Goal: Transaction & Acquisition: Obtain resource

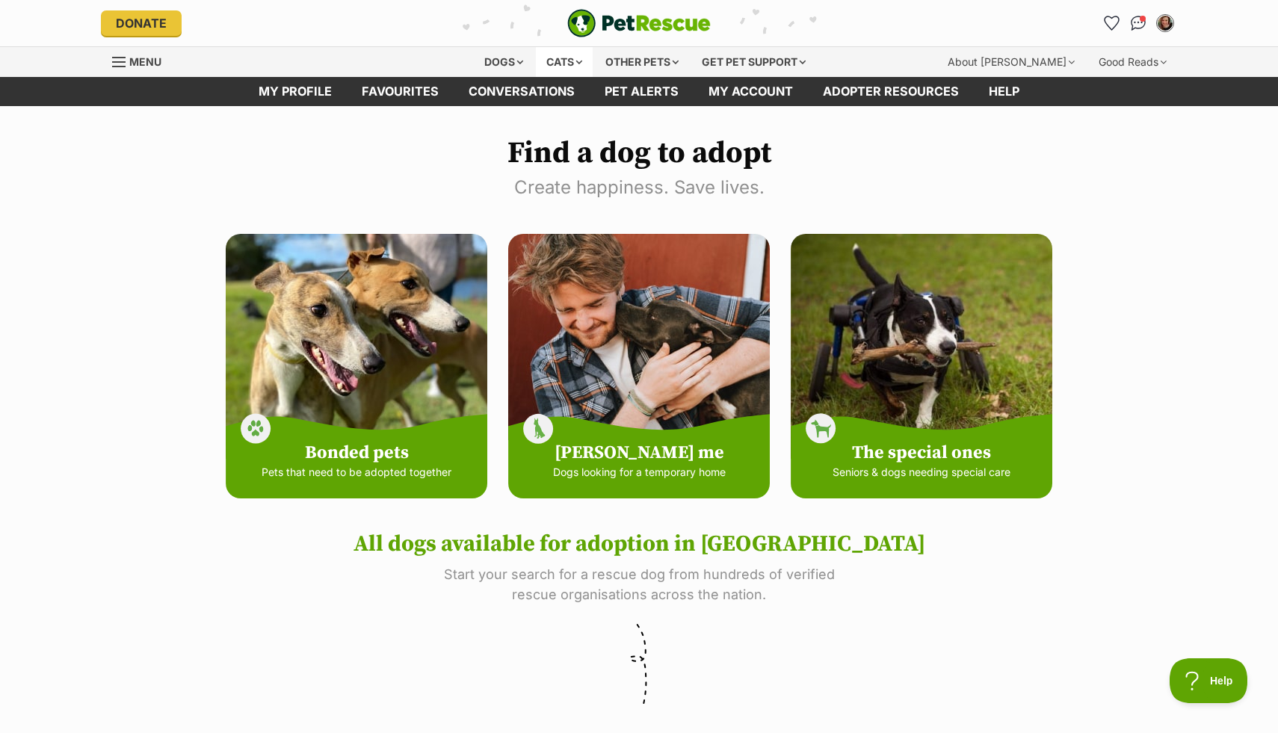
click at [557, 64] on div "Cats" at bounding box center [564, 62] width 57 height 30
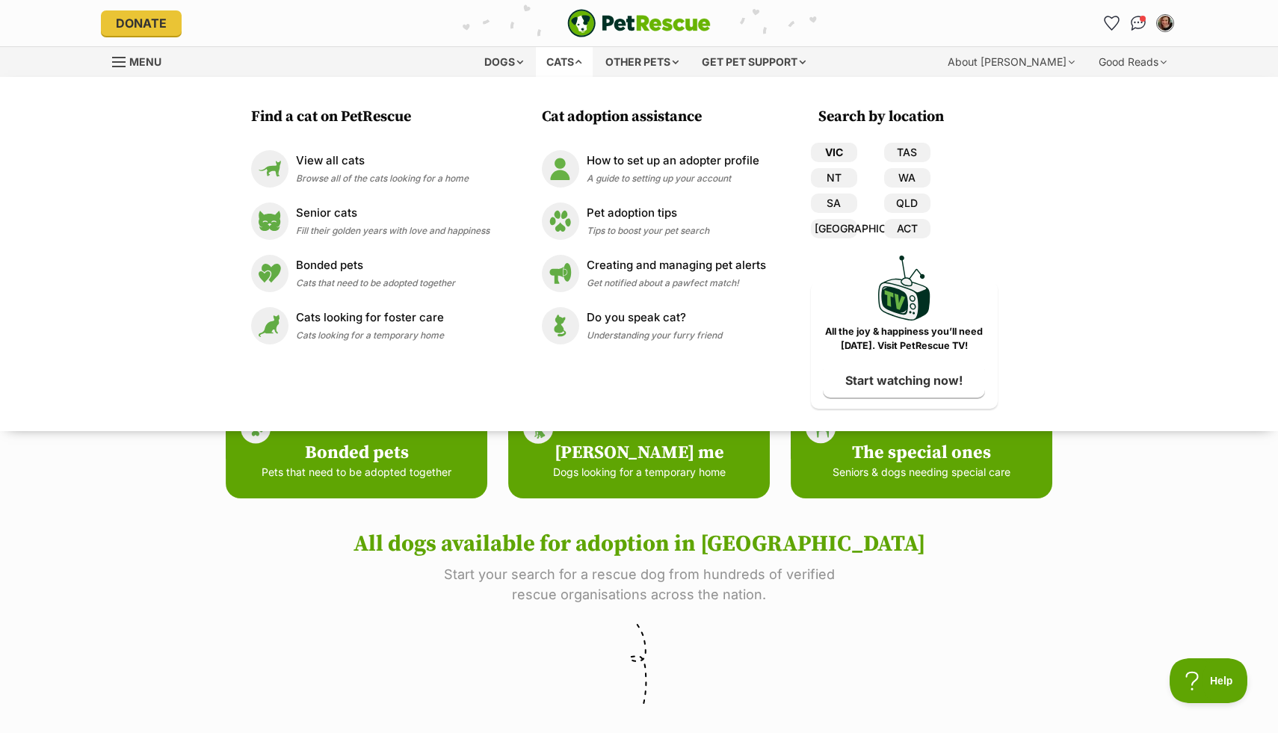
click at [824, 150] on link "VIC" at bounding box center [834, 152] width 46 height 19
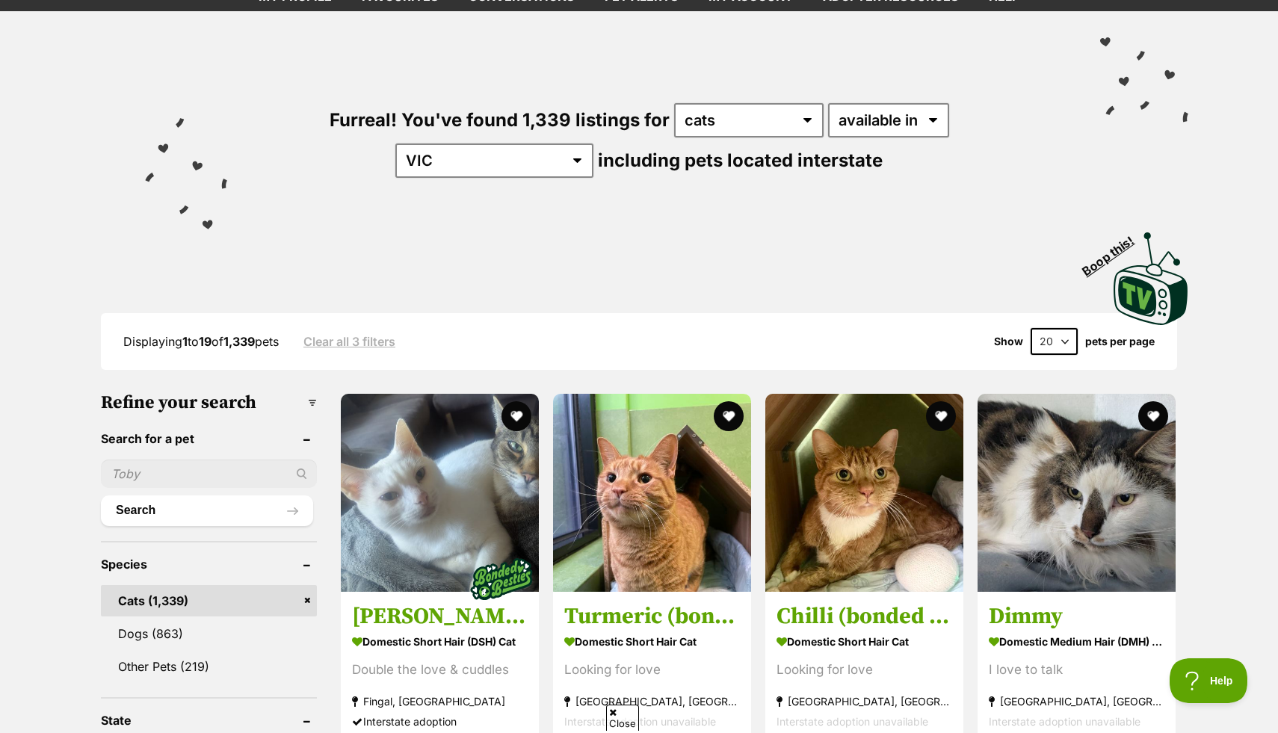
scroll to position [111, 0]
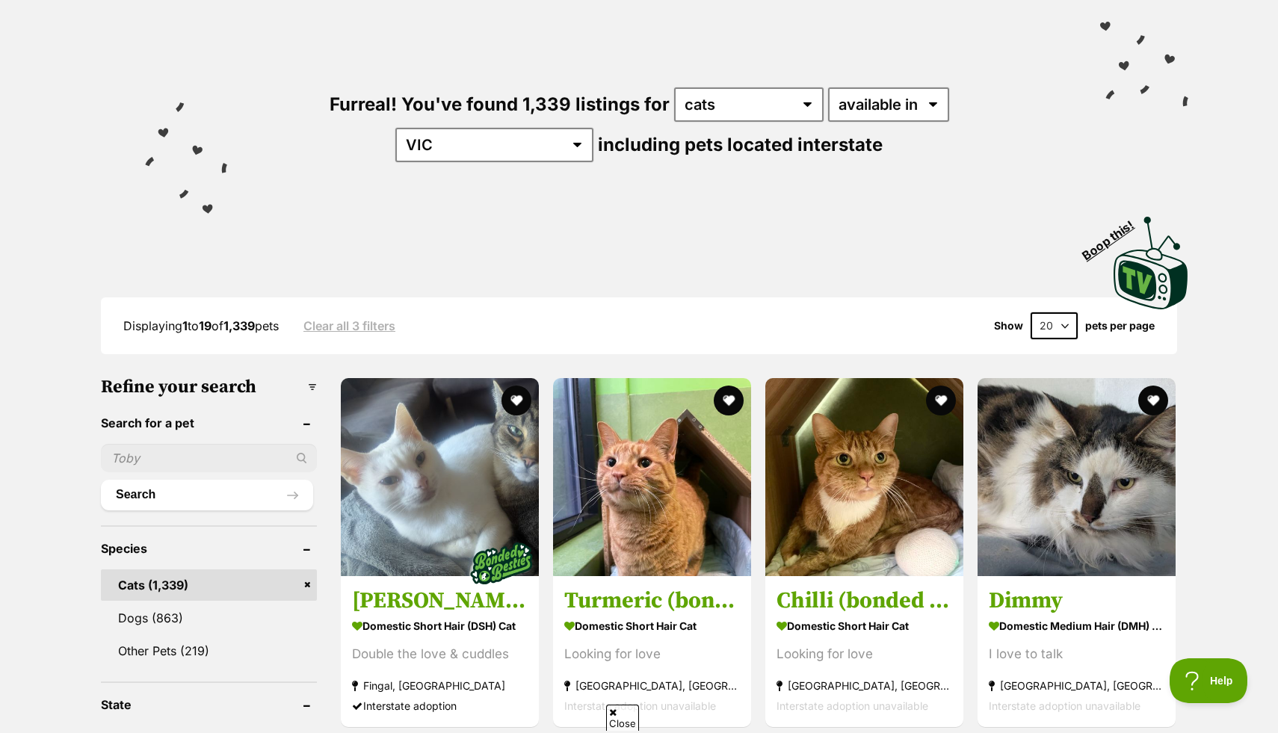
click at [1065, 327] on select "20 40 60" at bounding box center [1053, 325] width 47 height 27
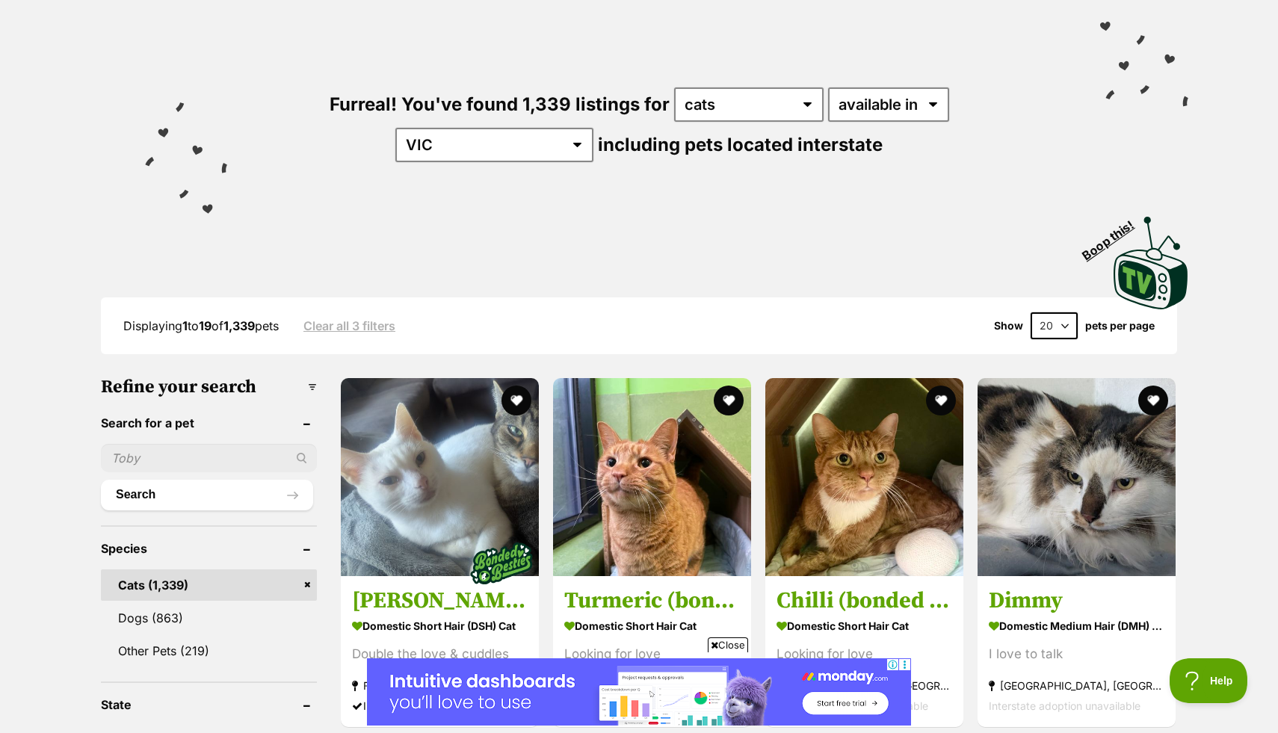
select select "60"
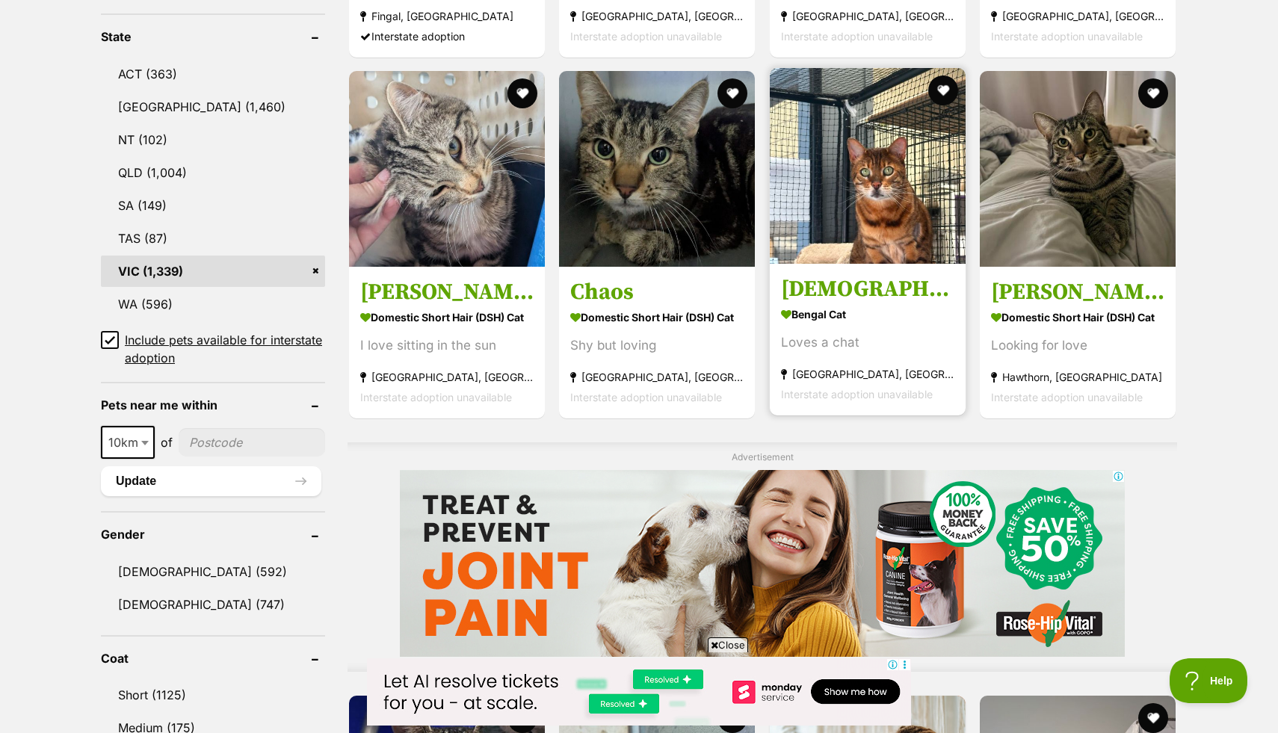
click at [848, 226] on img at bounding box center [868, 166] width 196 height 196
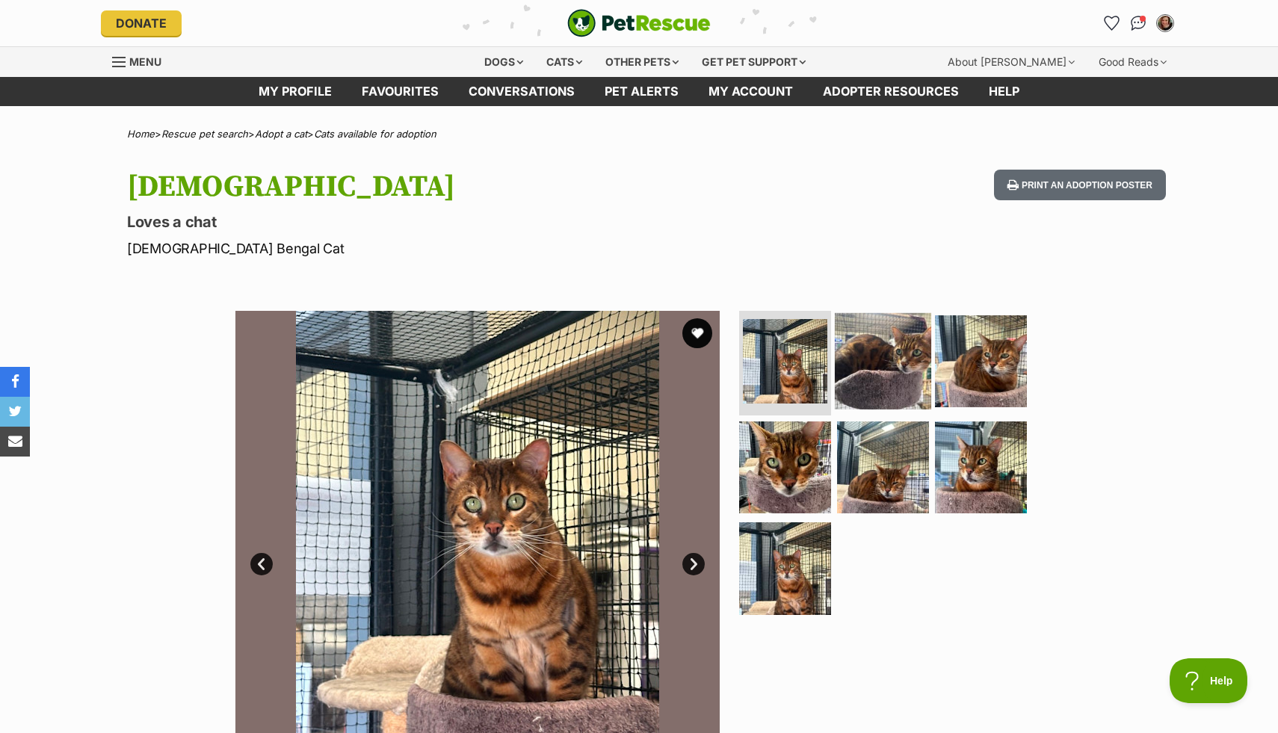
click at [875, 374] on img at bounding box center [883, 361] width 96 height 96
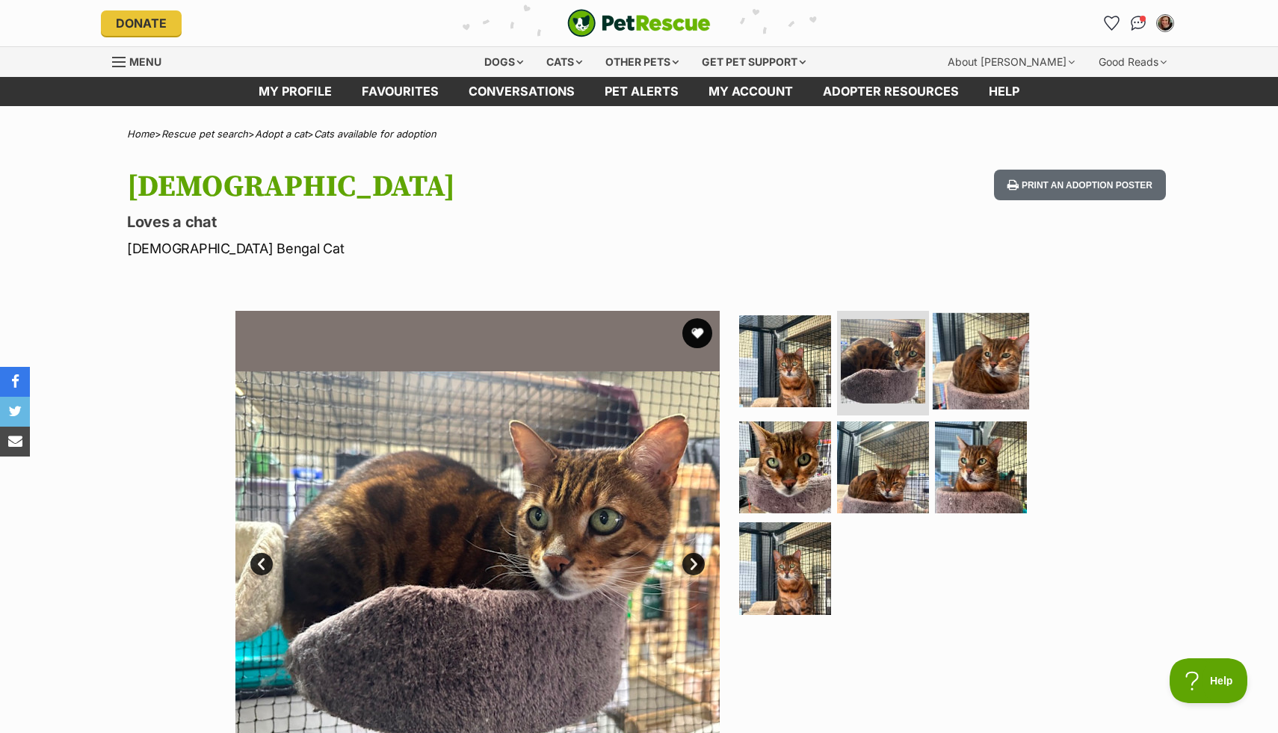
click at [989, 371] on img at bounding box center [980, 361] width 96 height 96
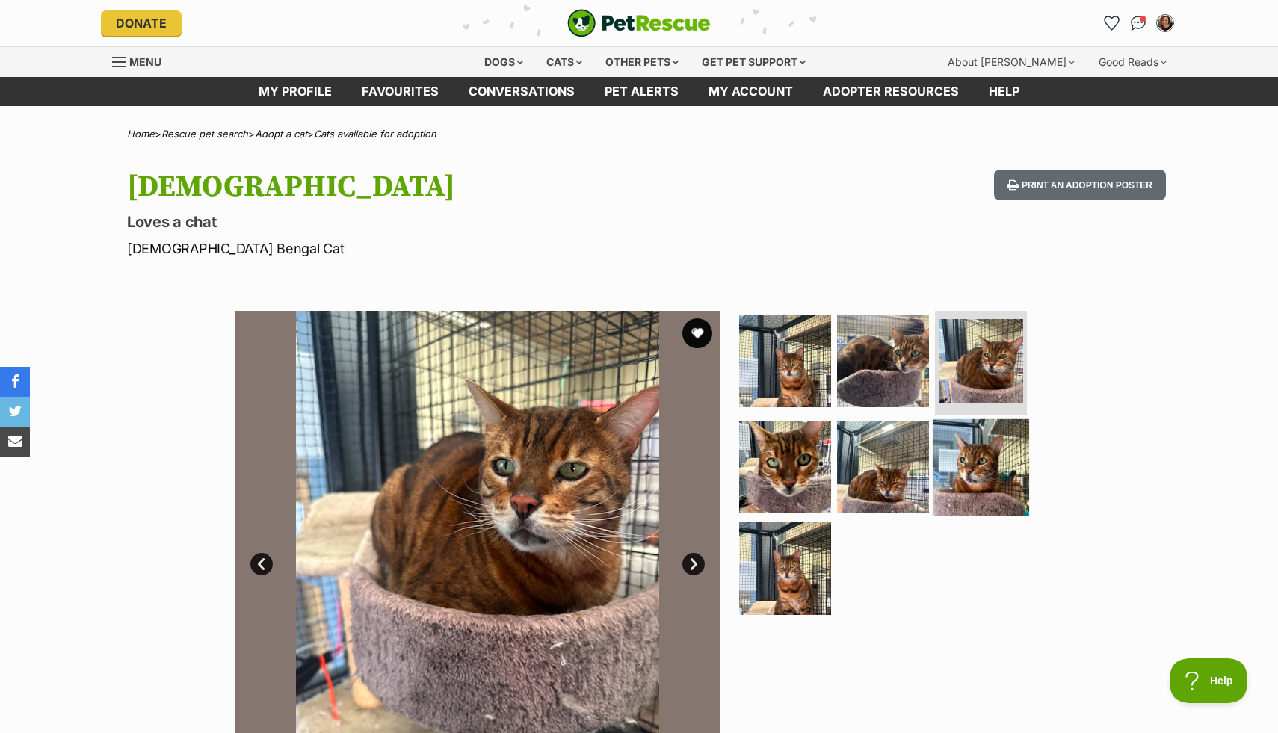
click at [1000, 477] on img at bounding box center [980, 466] width 96 height 96
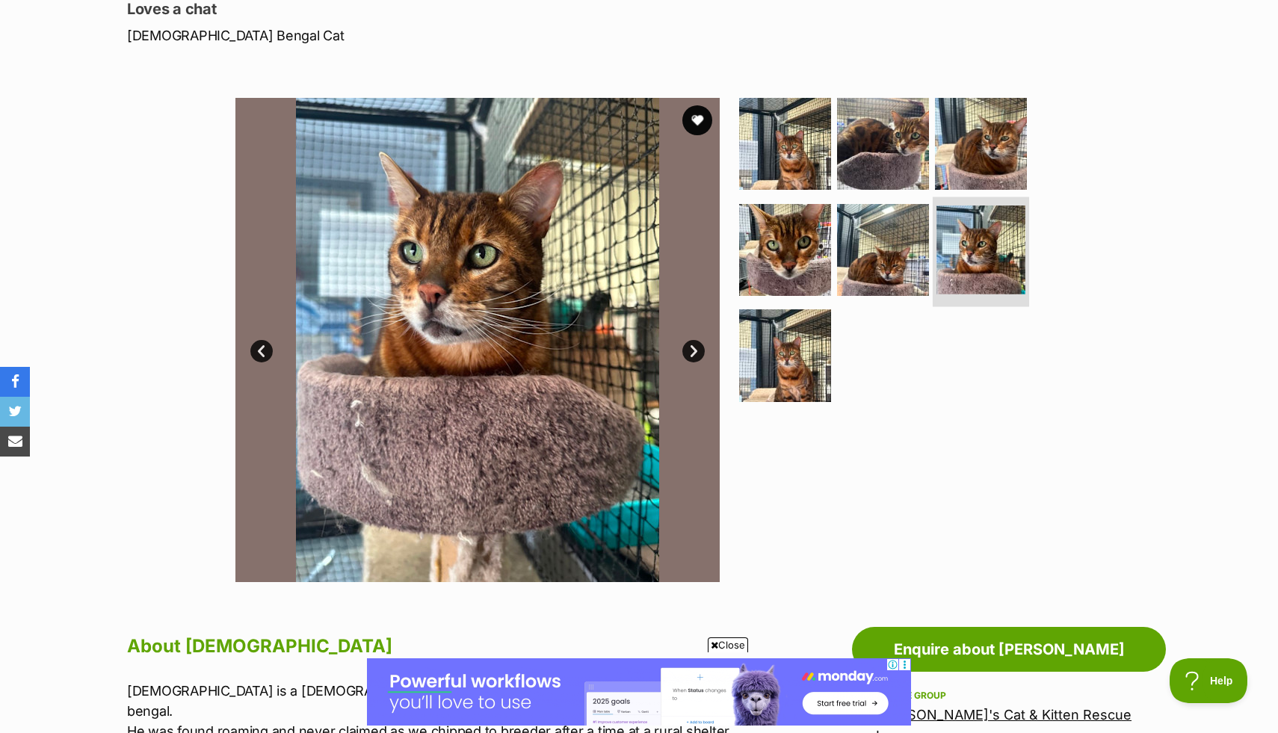
scroll to position [164, 0]
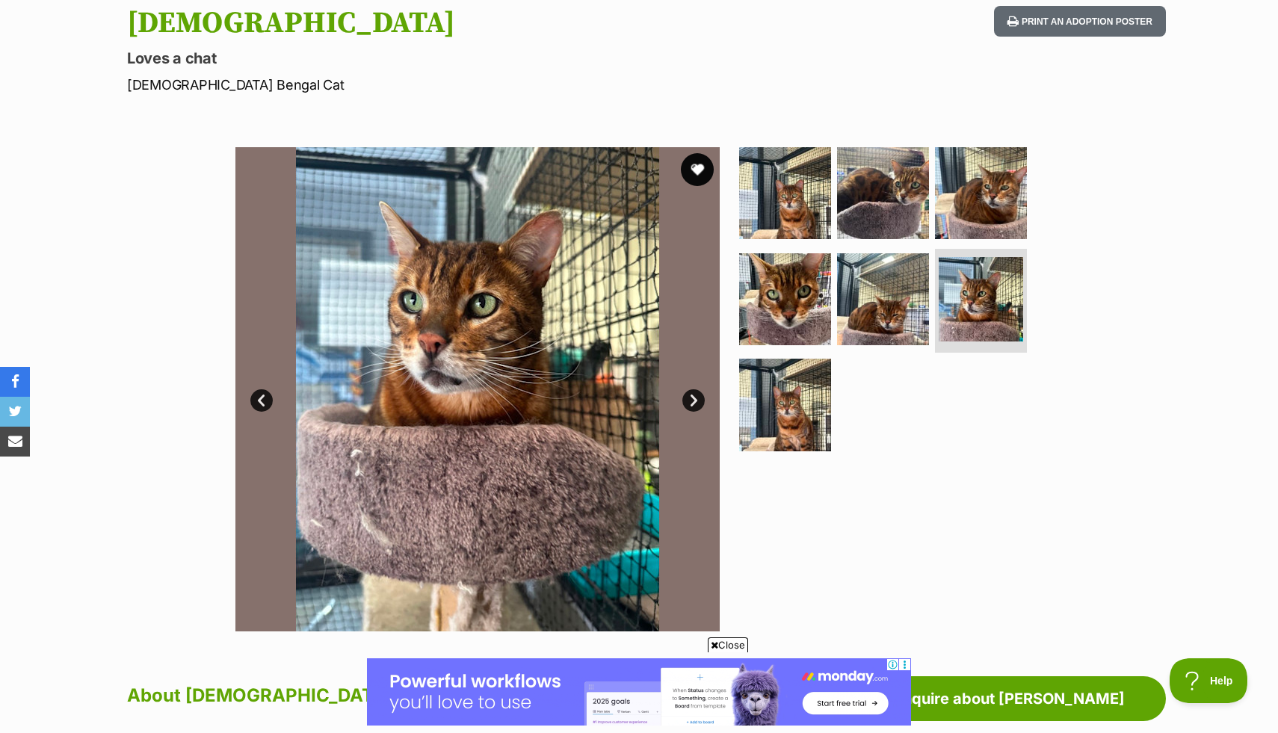
click at [711, 168] on button "favourite" at bounding box center [697, 169] width 33 height 33
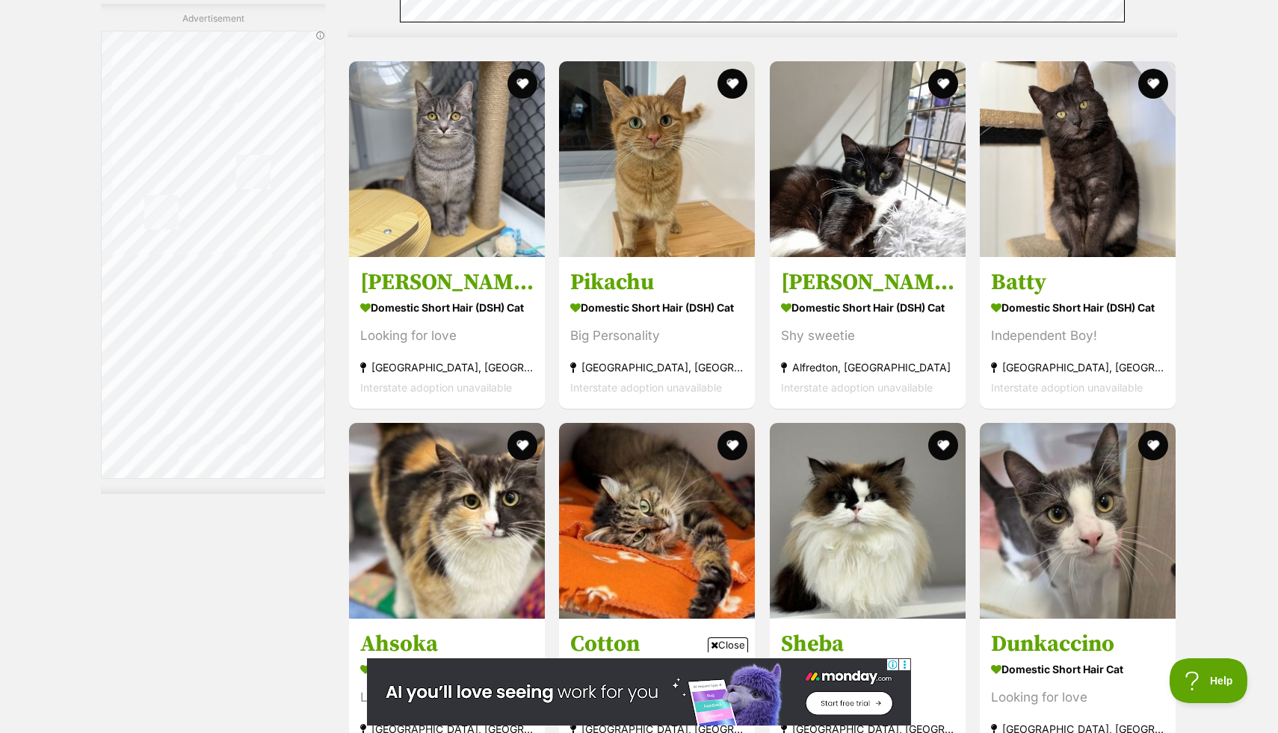
scroll to position [4526, 0]
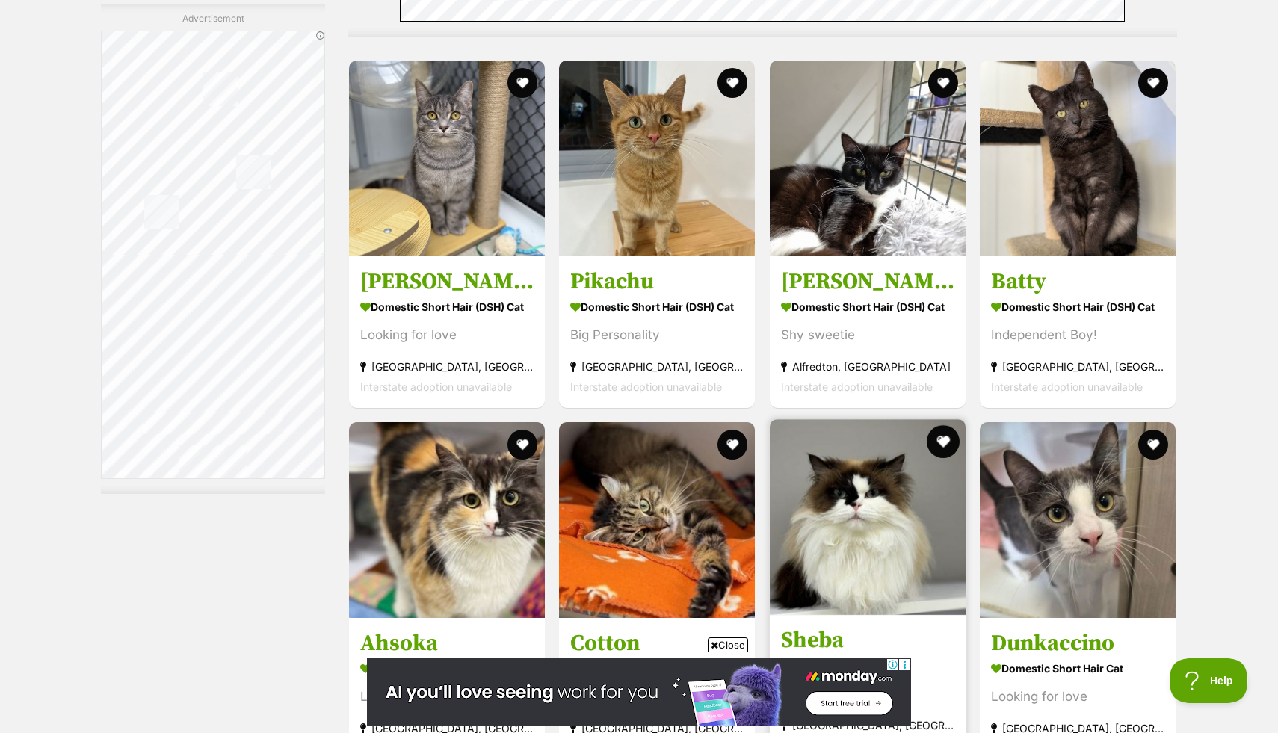
click at [945, 431] on button "favourite" at bounding box center [943, 441] width 33 height 33
click at [886, 536] on img at bounding box center [868, 517] width 196 height 196
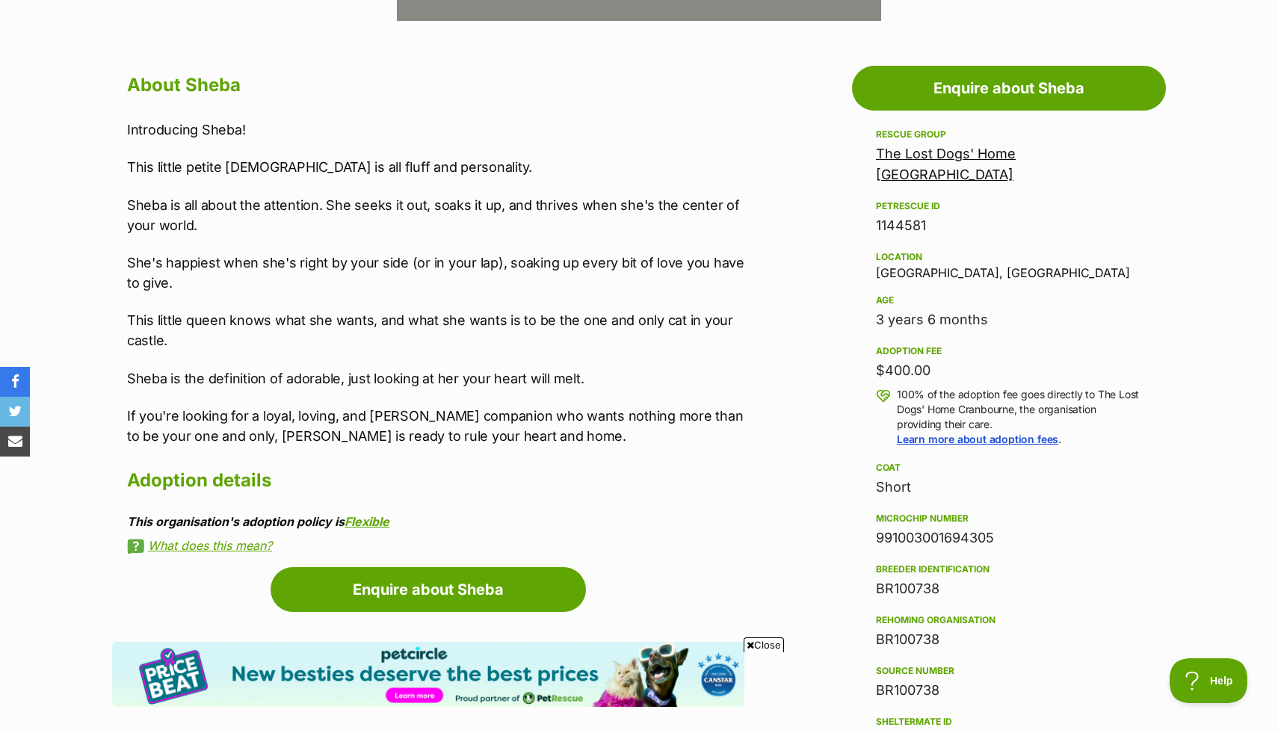
scroll to position [773, 0]
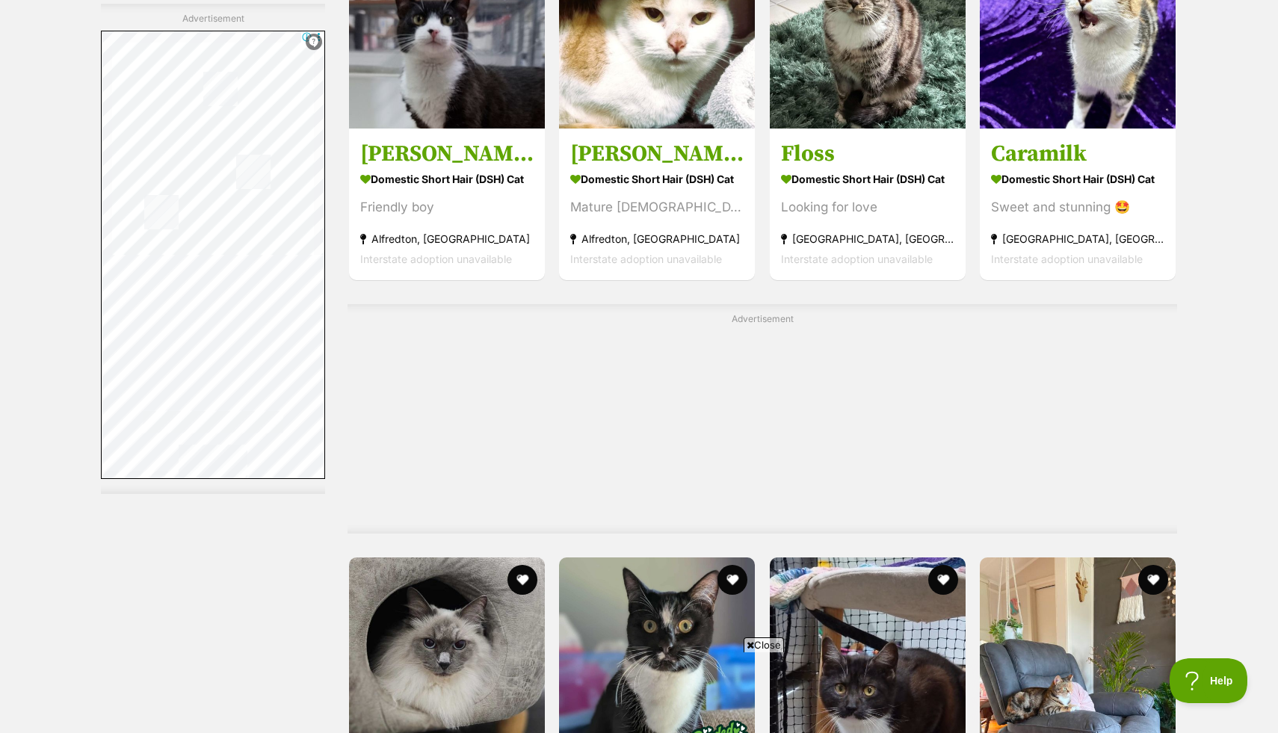
scroll to position [7332, 0]
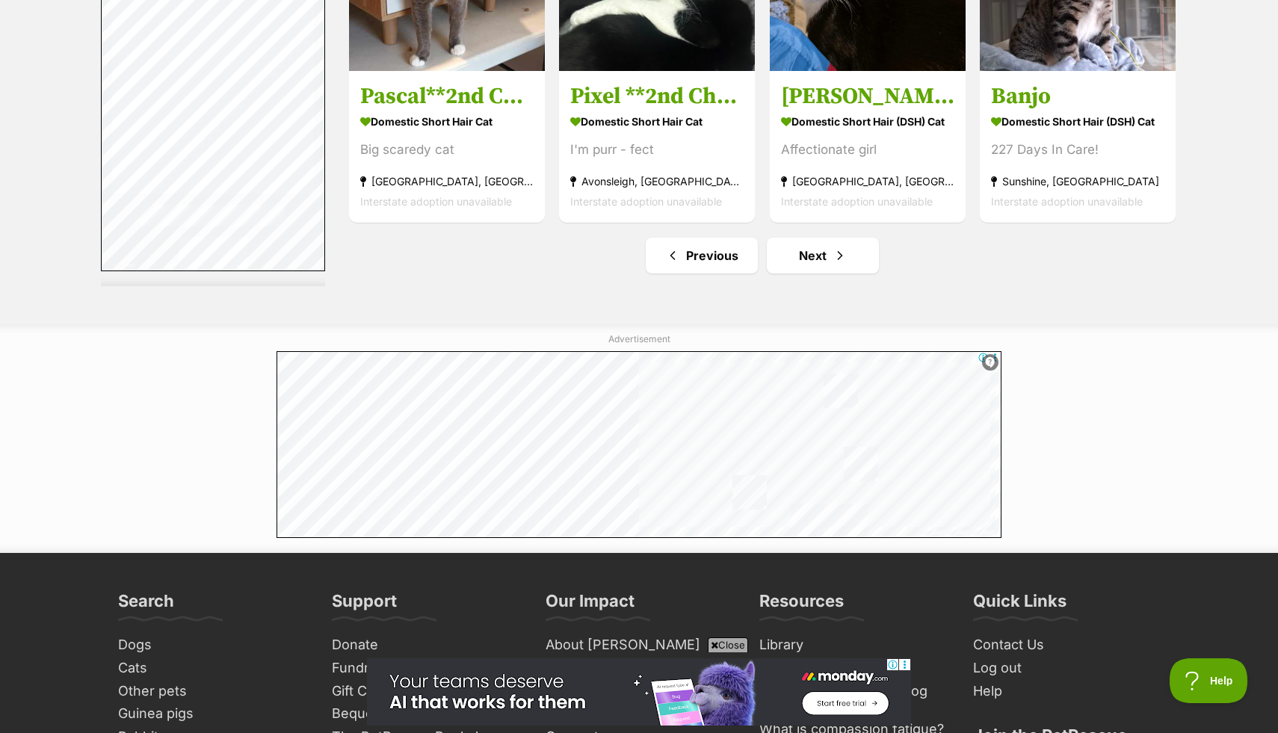
scroll to position [7933, 0]
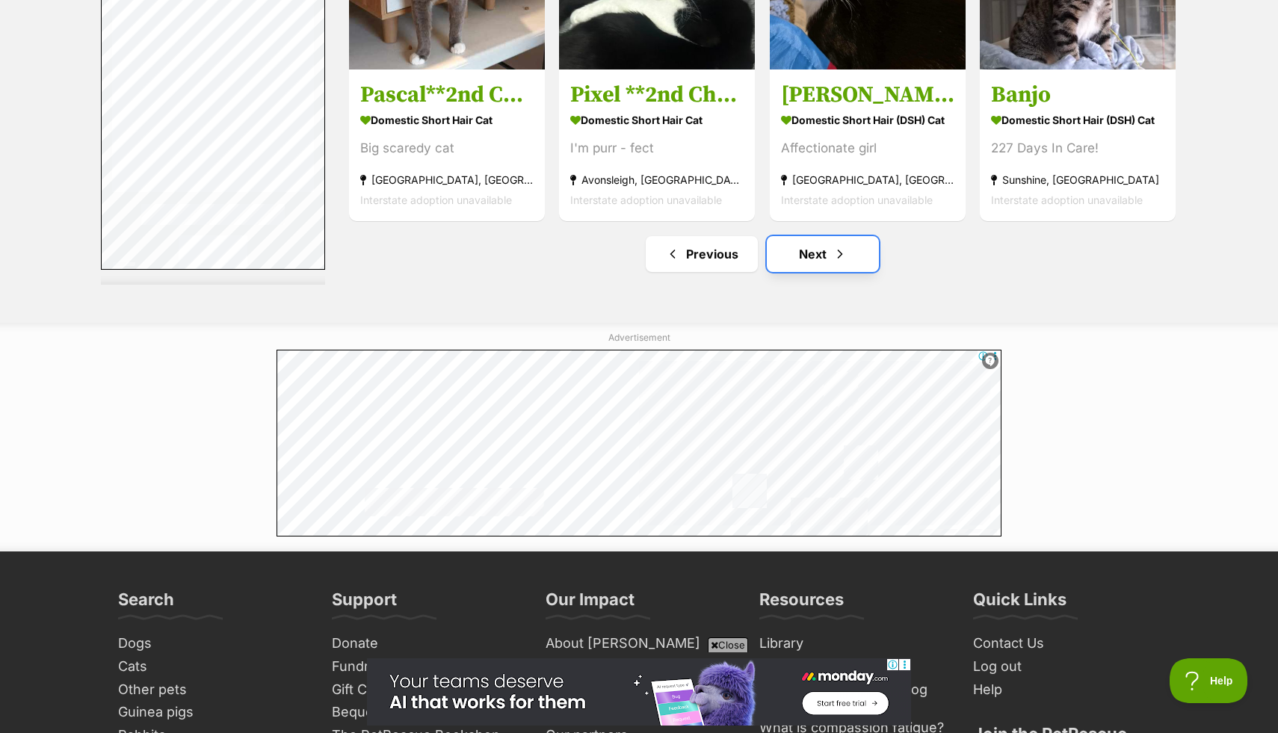
click at [832, 262] on span "Next page" at bounding box center [839, 254] width 15 height 18
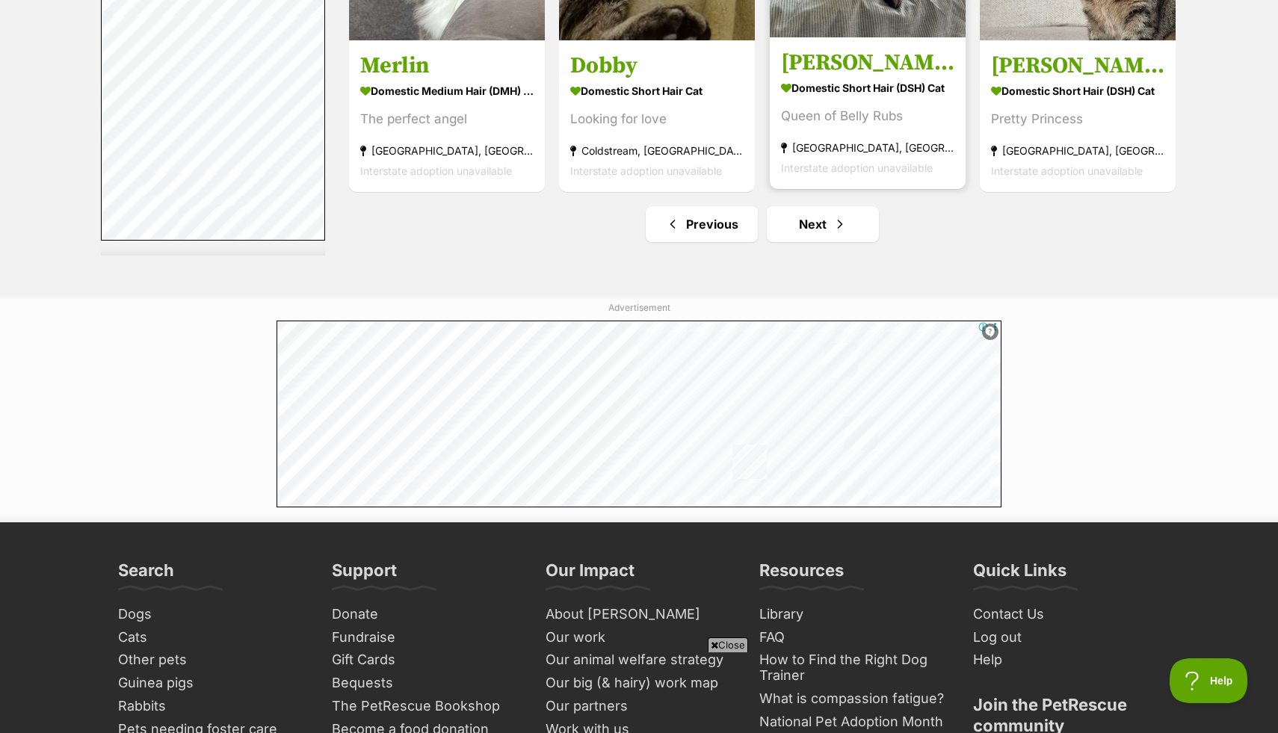
scroll to position [8063, 0]
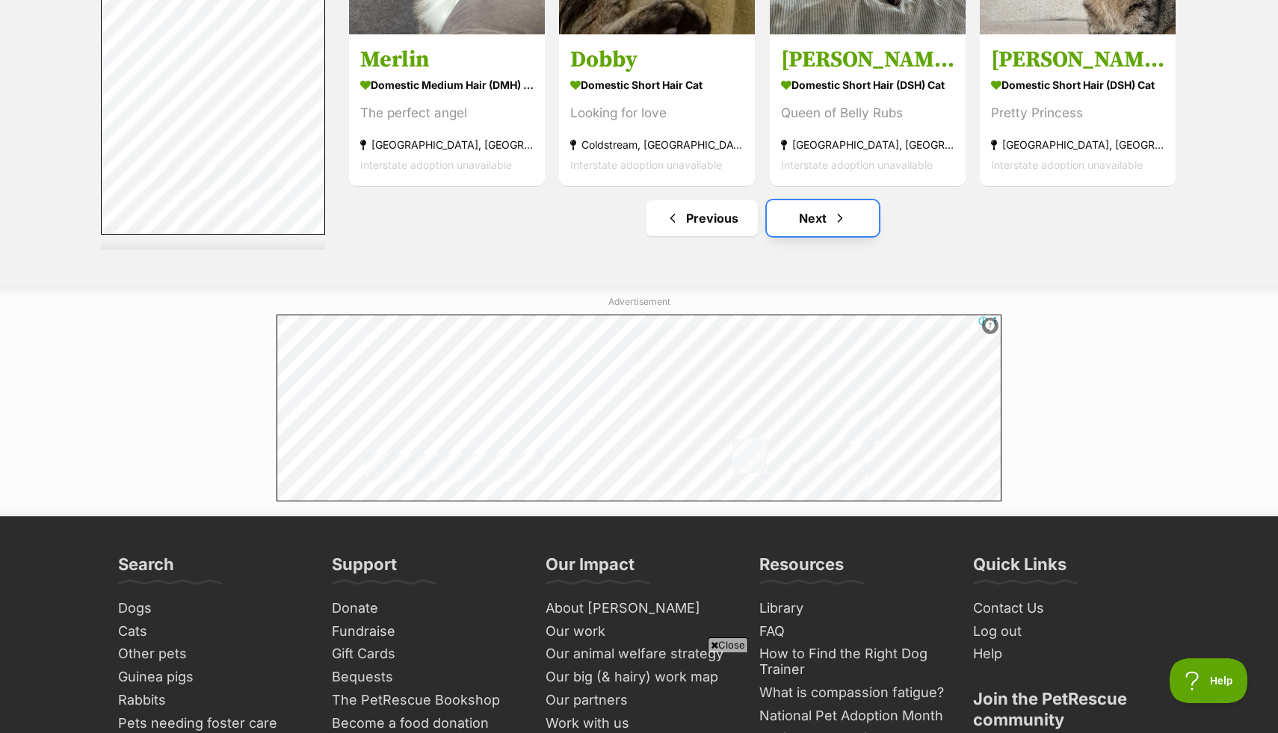
click at [838, 227] on span "Next page" at bounding box center [839, 218] width 15 height 18
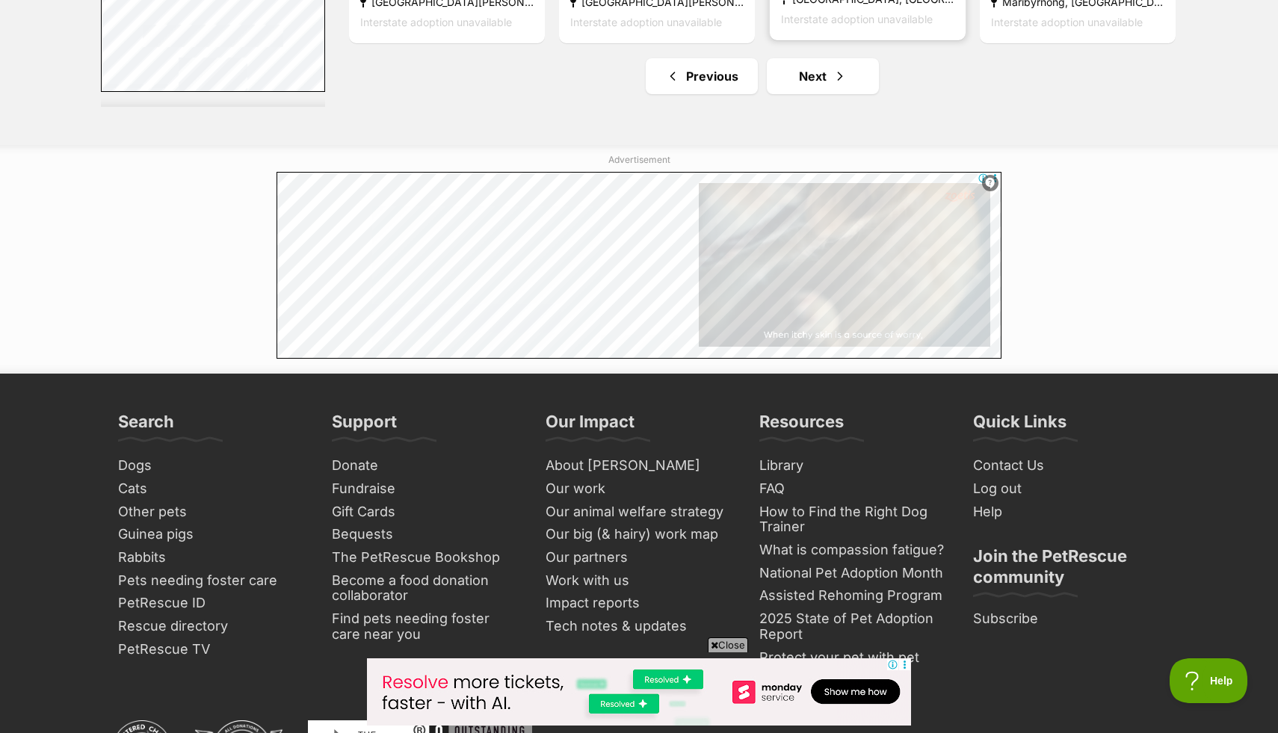
scroll to position [8112, 0]
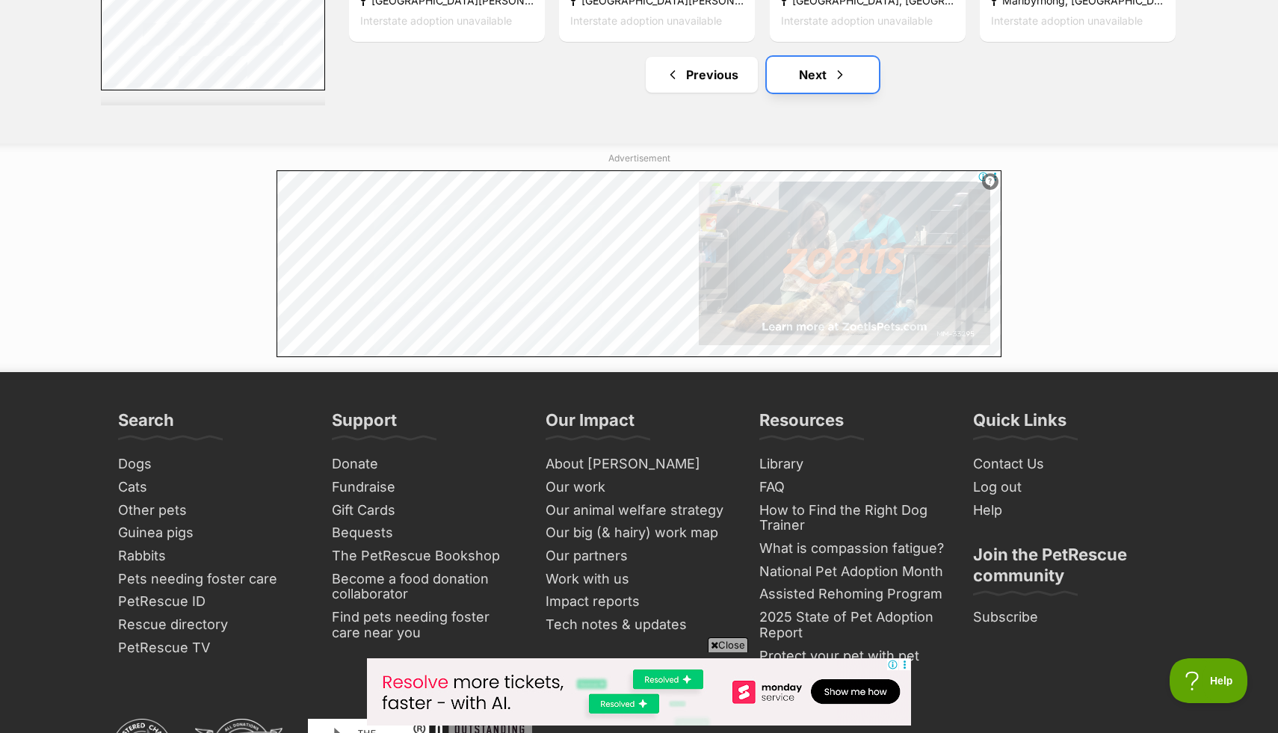
click at [810, 79] on link "Next" at bounding box center [823, 75] width 112 height 36
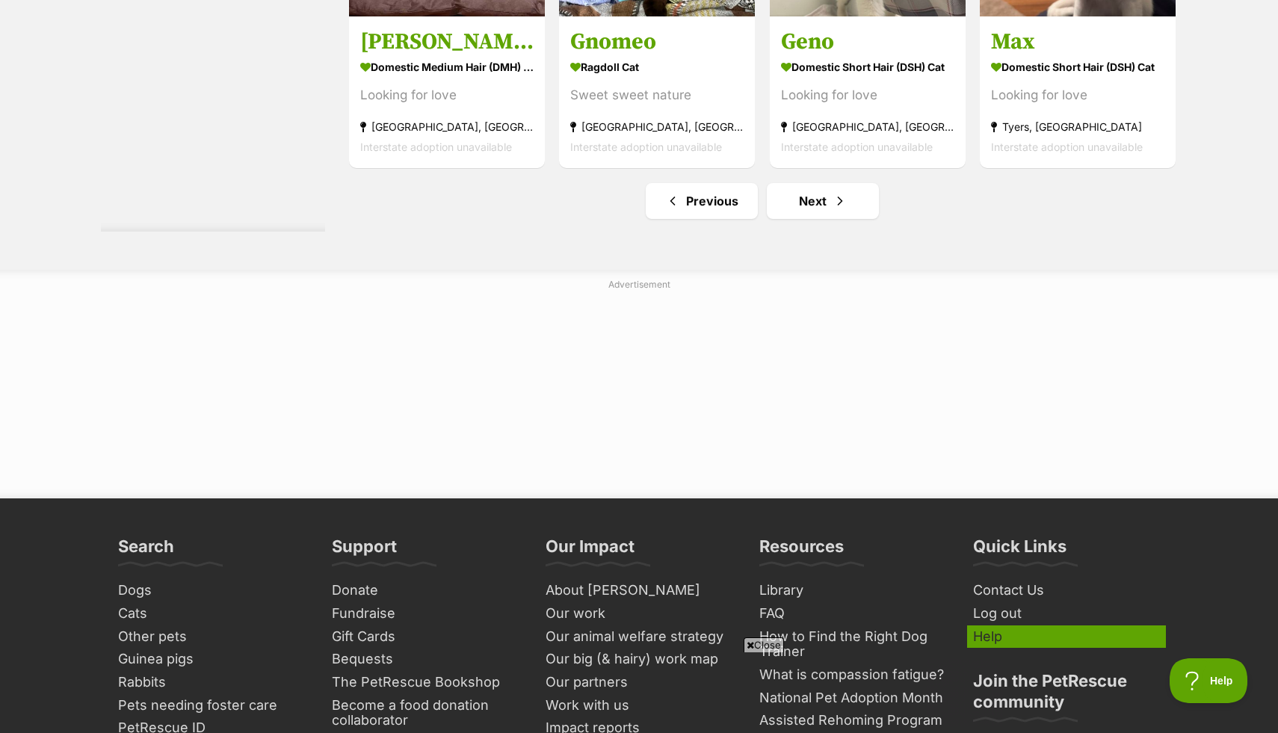
scroll to position [7659, 0]
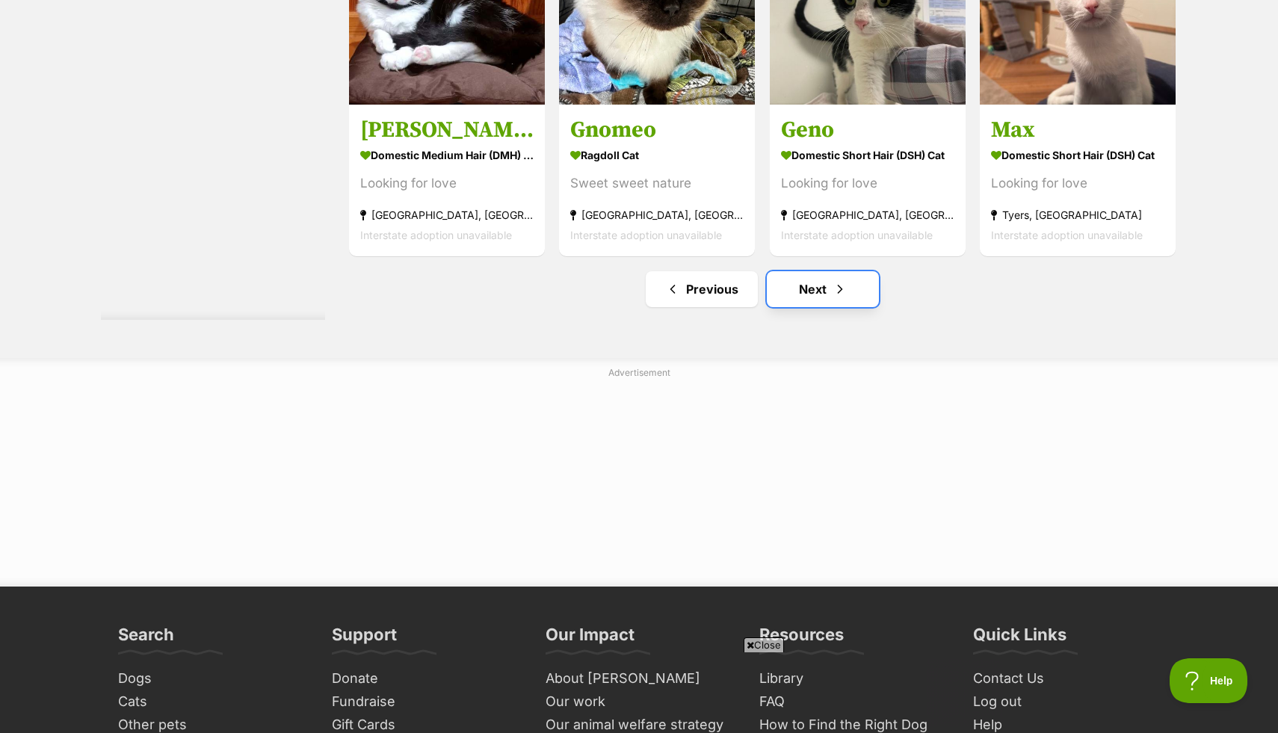
click at [820, 293] on link "Next" at bounding box center [823, 289] width 112 height 36
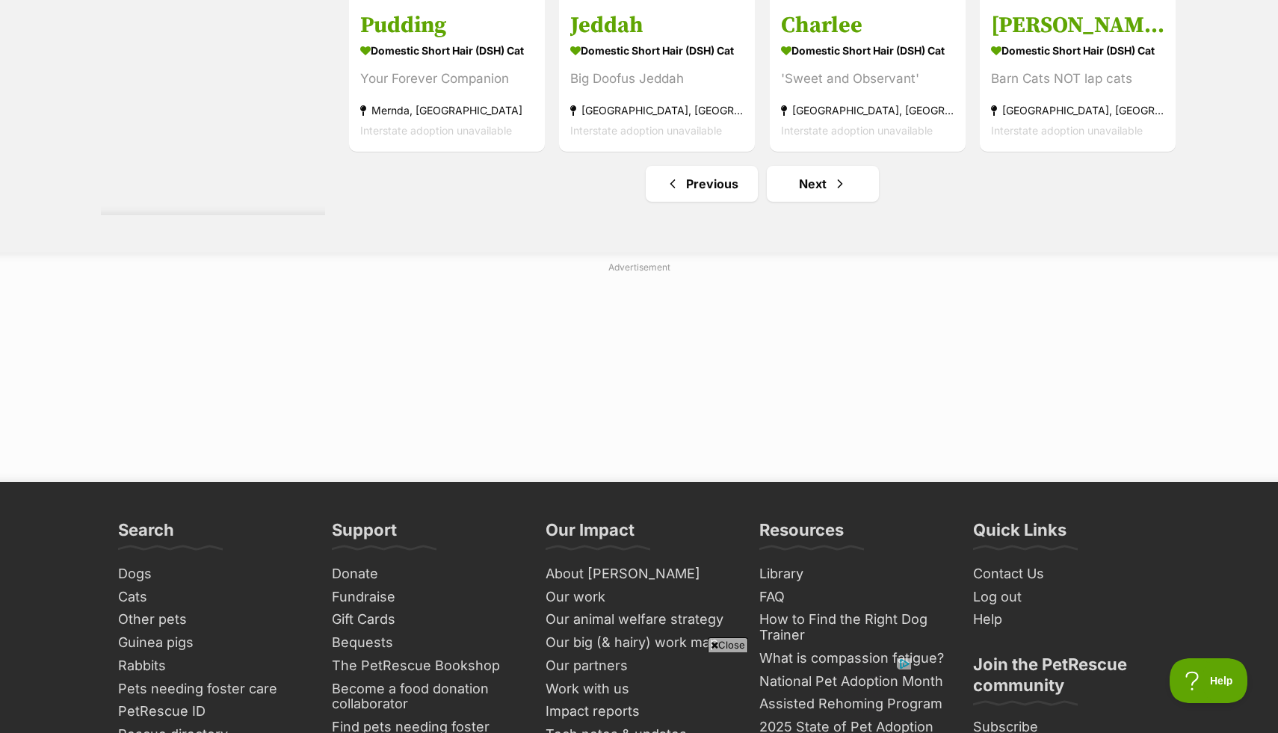
scroll to position [8098, 0]
click at [830, 198] on link "Next" at bounding box center [823, 183] width 112 height 36
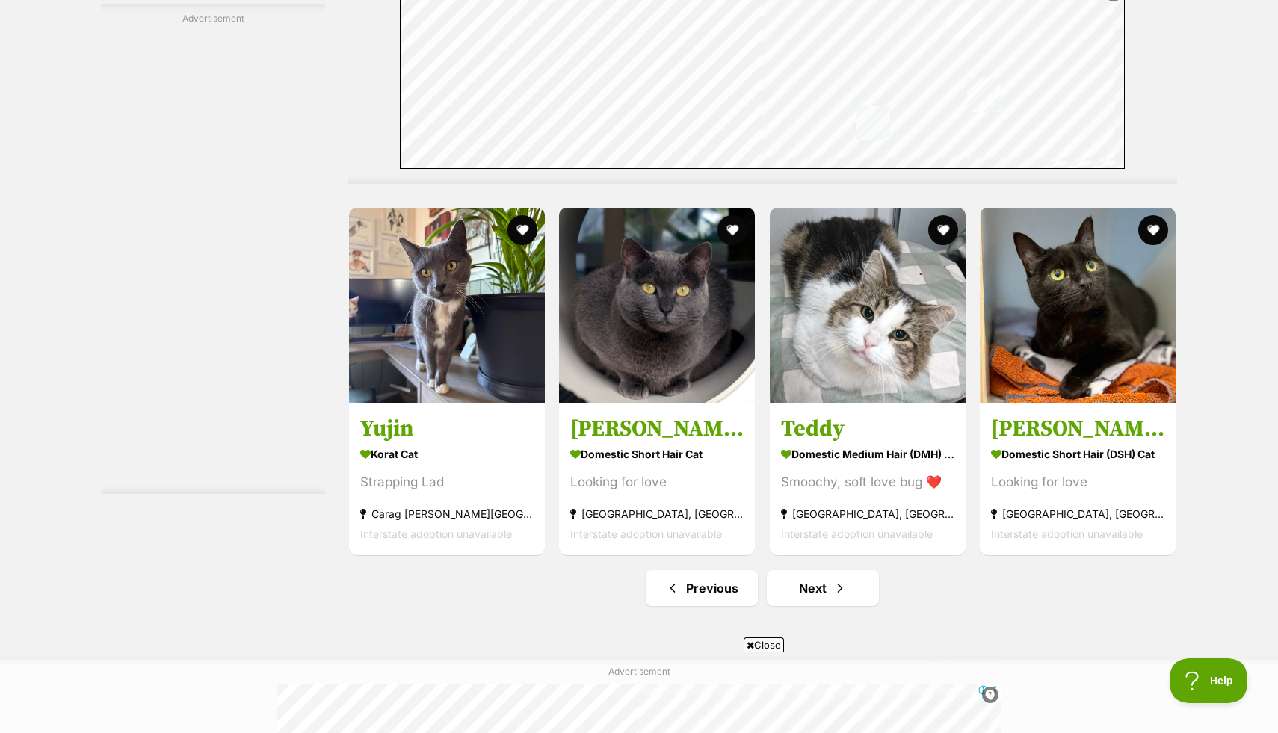
scroll to position [7601, 0]
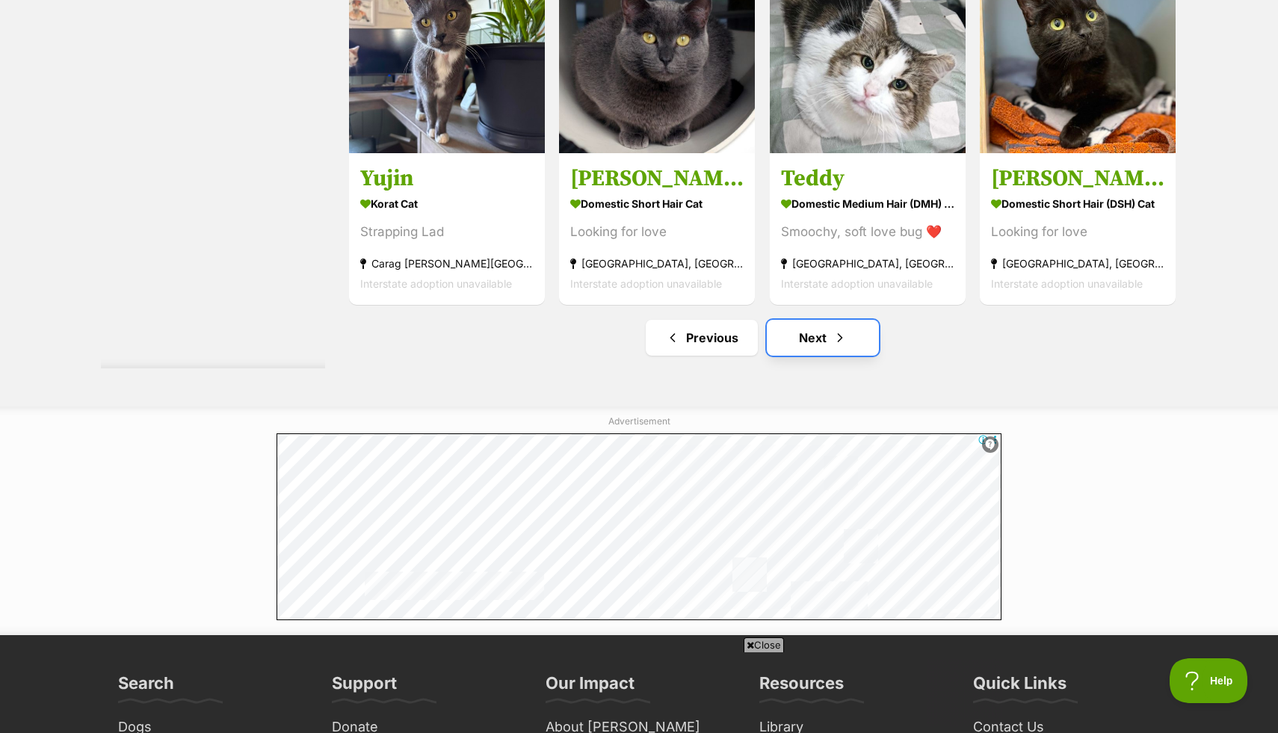
click at [828, 333] on link "Next" at bounding box center [823, 338] width 112 height 36
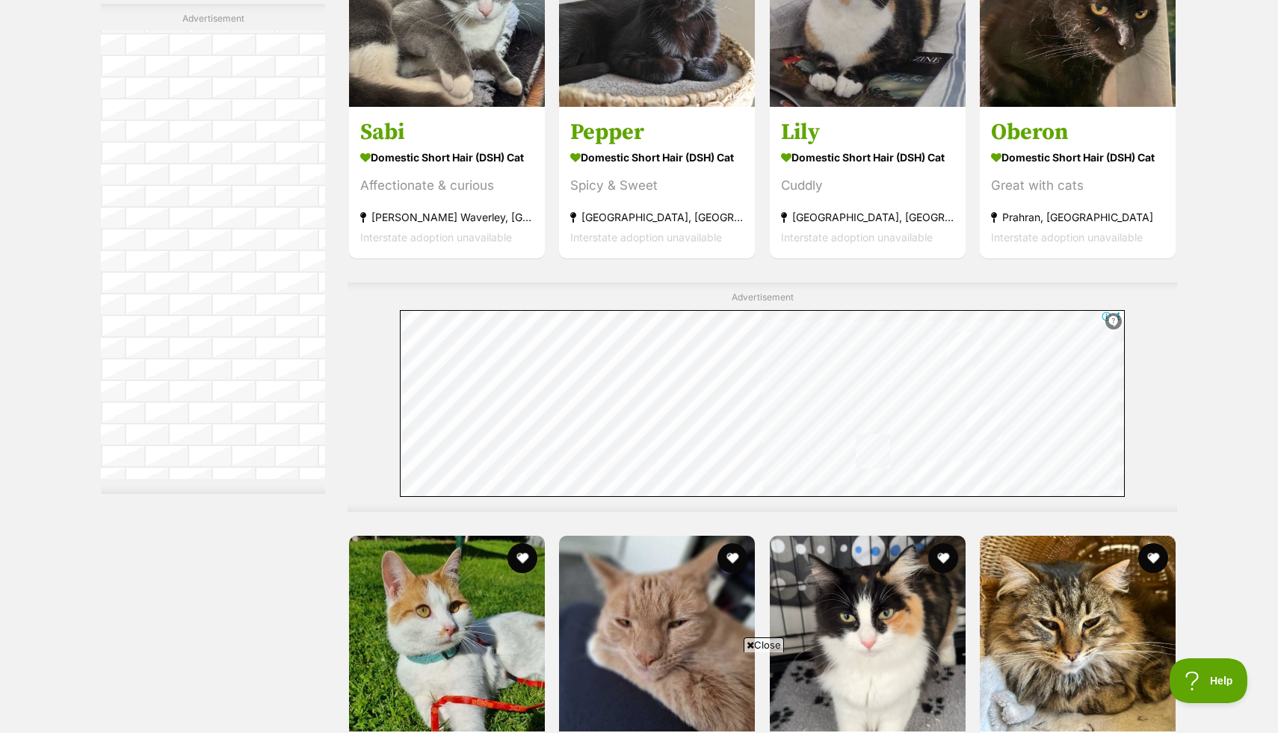
scroll to position [7272, 0]
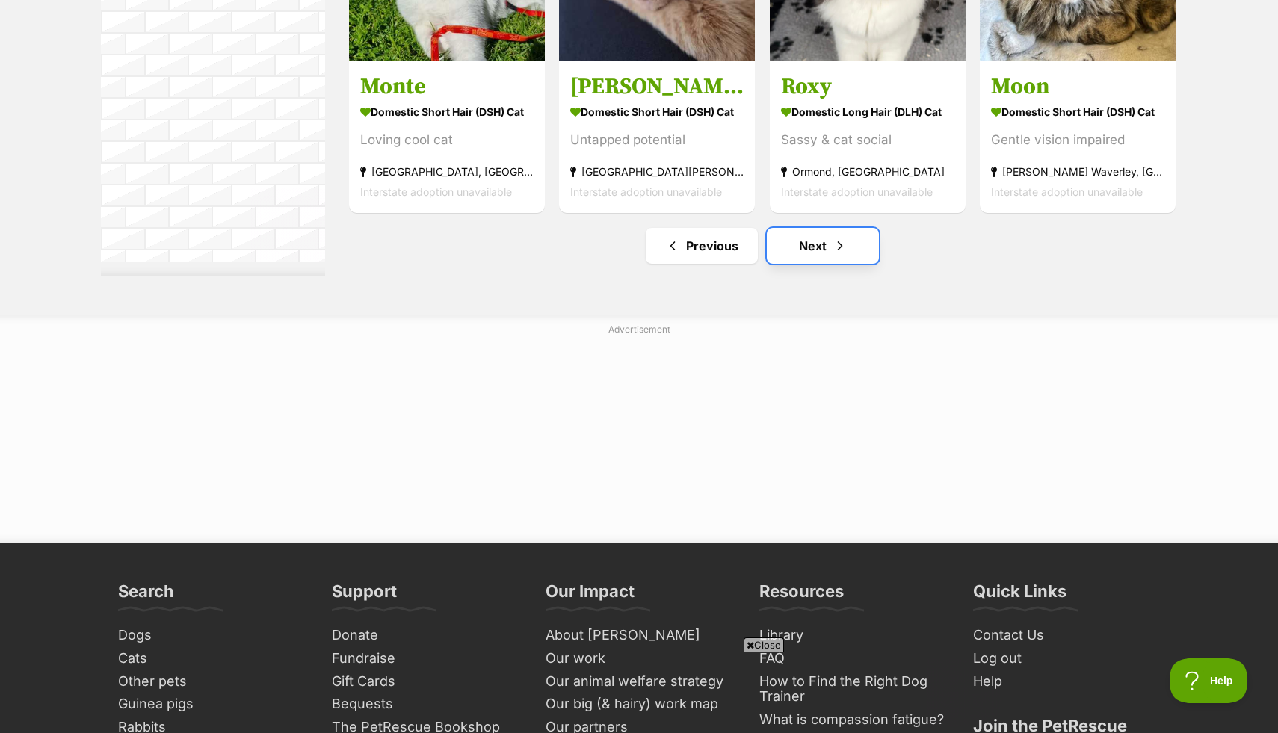
click at [844, 251] on span "Next page" at bounding box center [839, 246] width 15 height 18
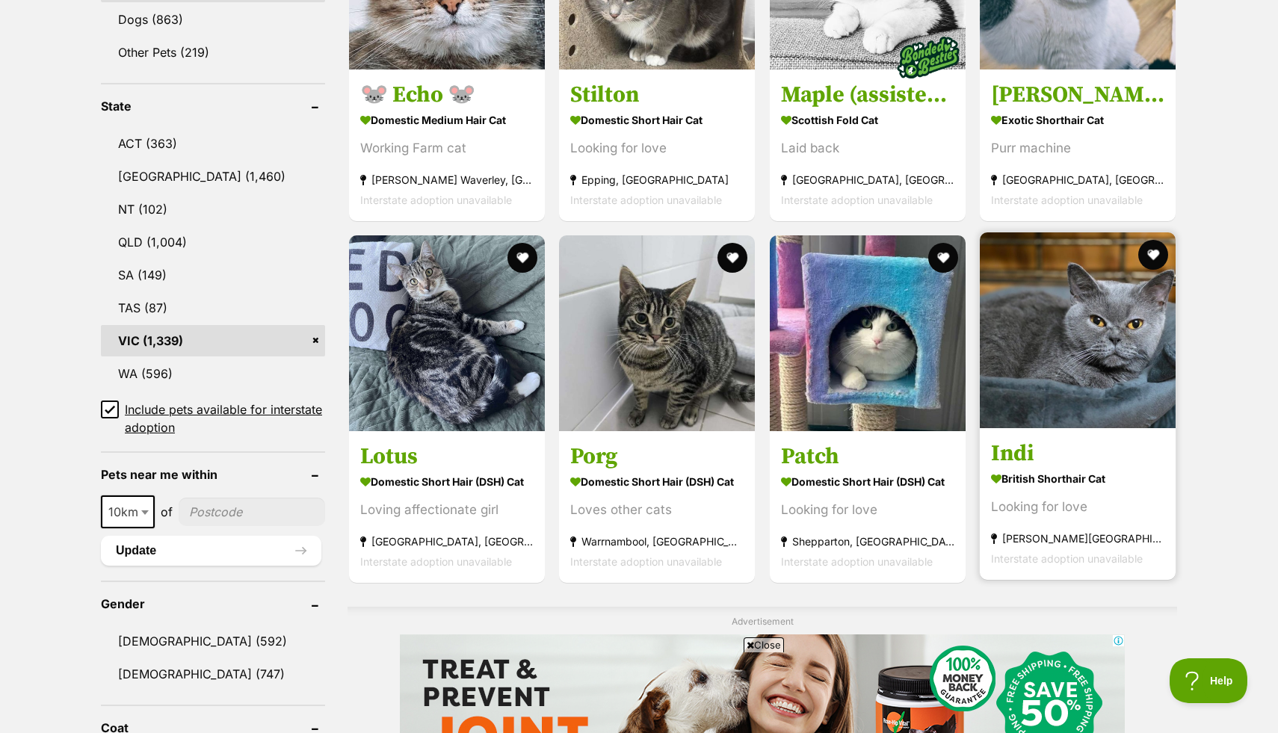
click at [1091, 400] on img at bounding box center [1078, 330] width 196 height 196
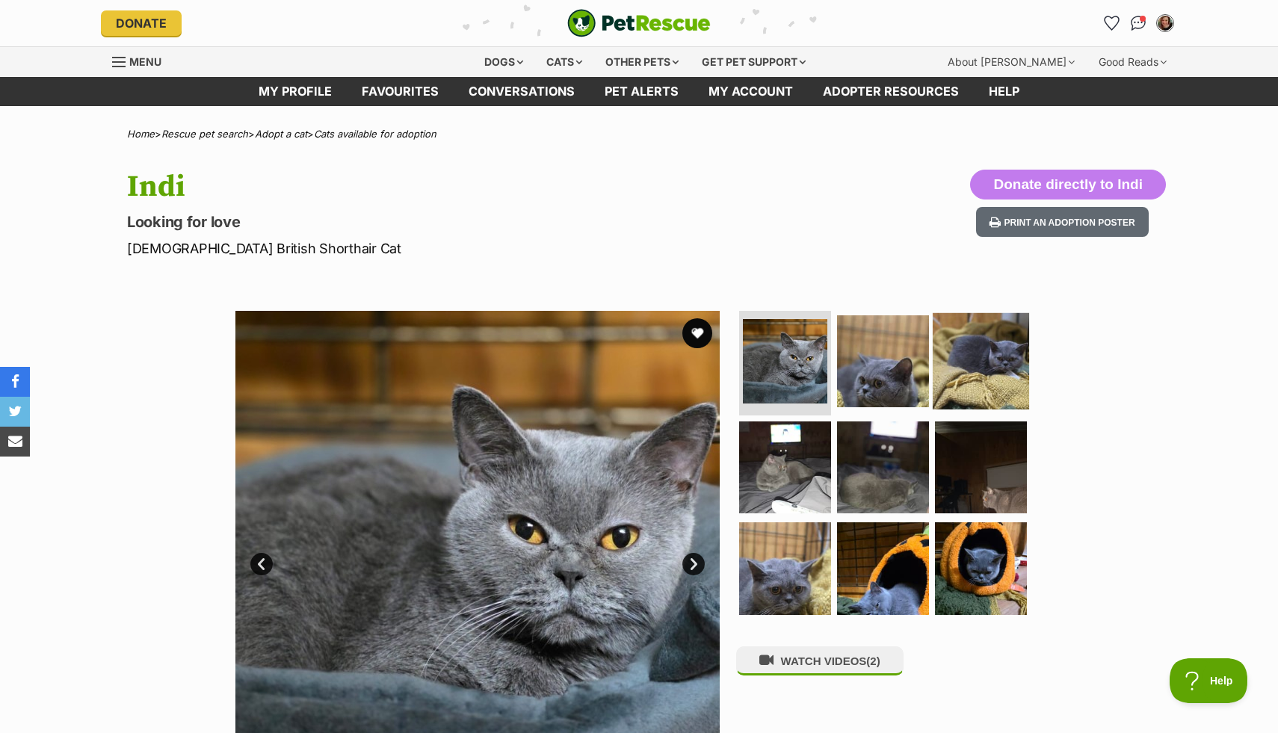
click at [983, 380] on img at bounding box center [980, 361] width 96 height 96
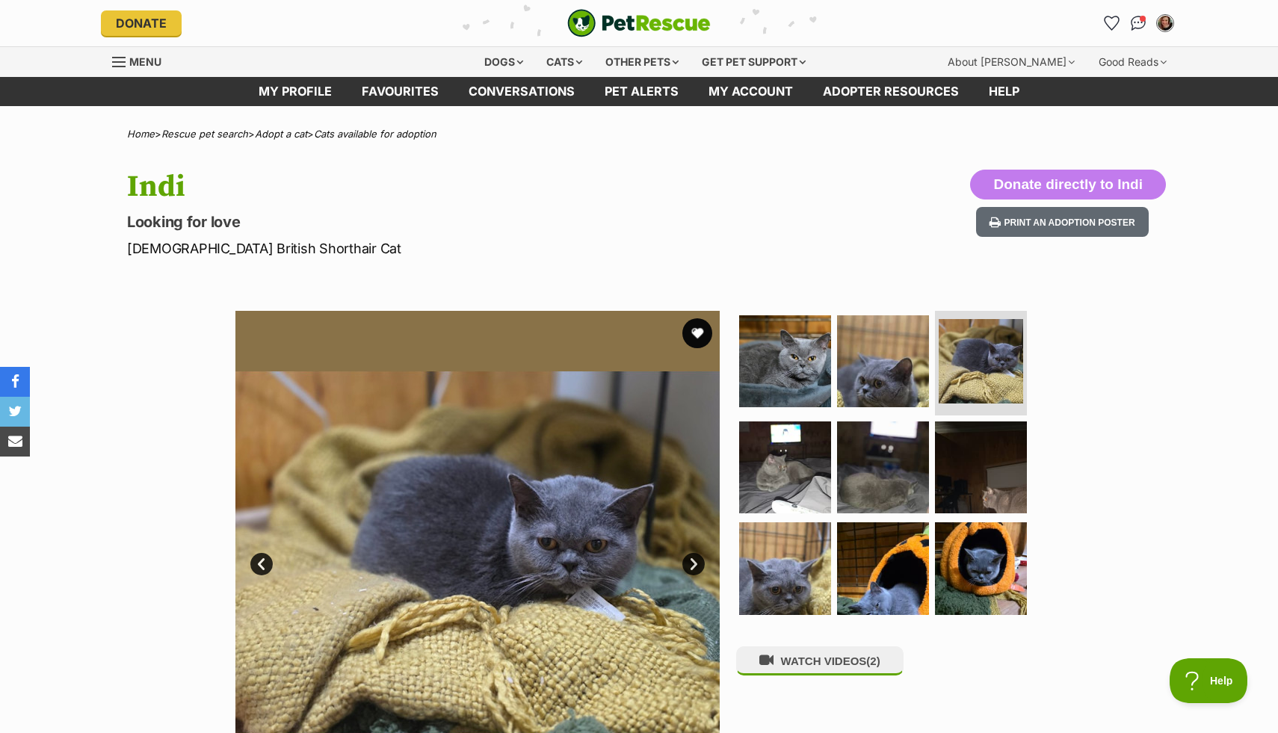
click at [925, 450] on ul at bounding box center [889, 467] width 306 height 313
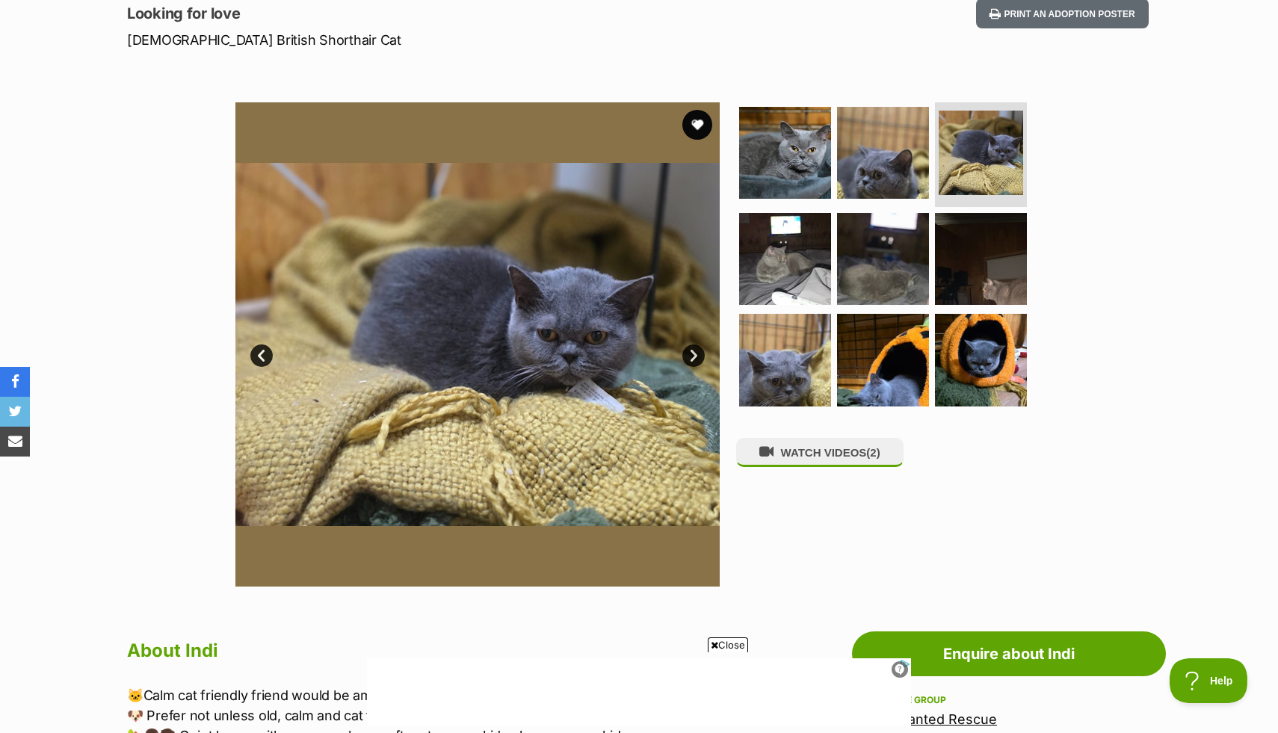
scroll to position [206, 0]
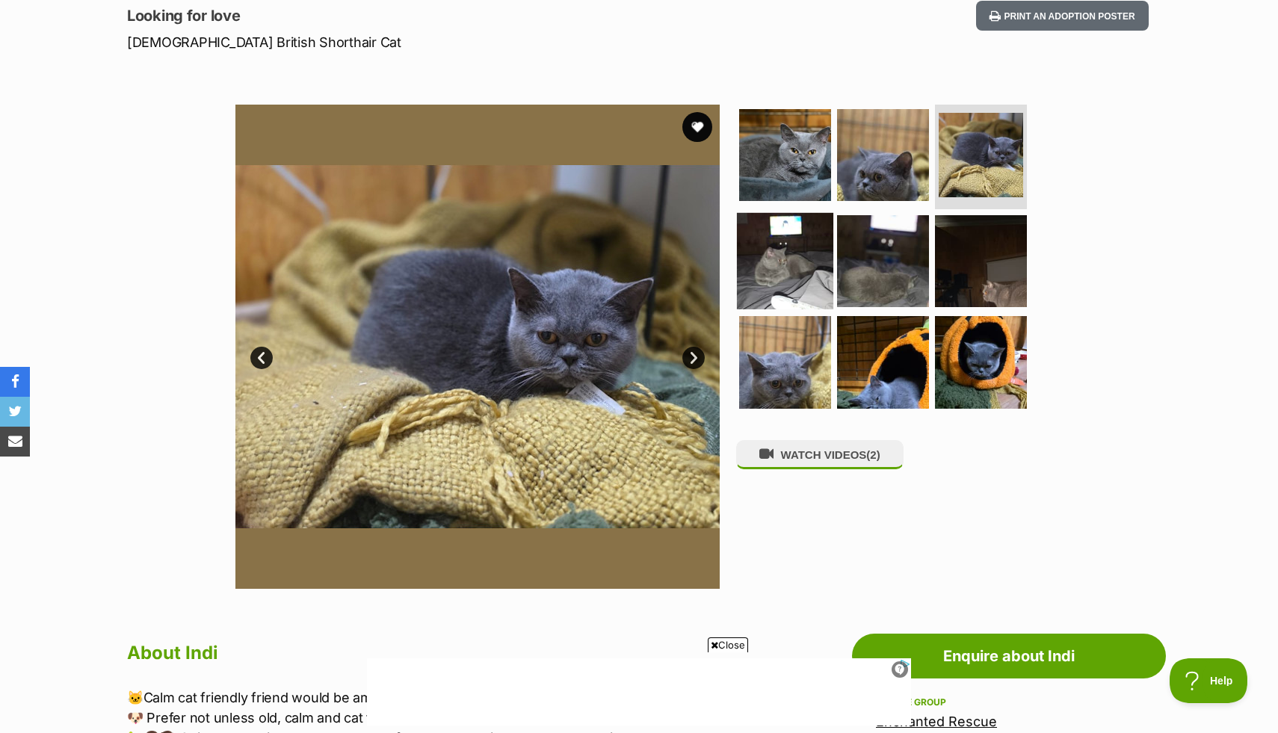
click at [807, 246] on img at bounding box center [785, 260] width 96 height 96
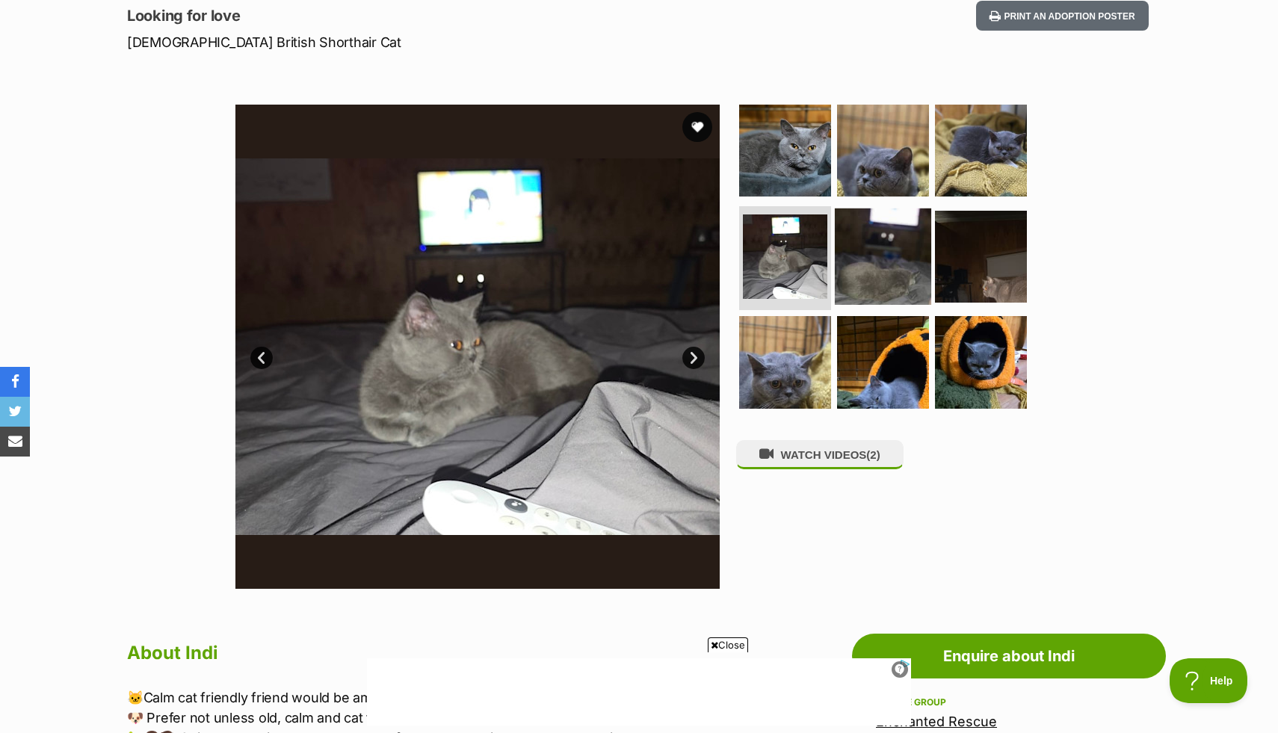
click at [859, 261] on img at bounding box center [883, 256] width 96 height 96
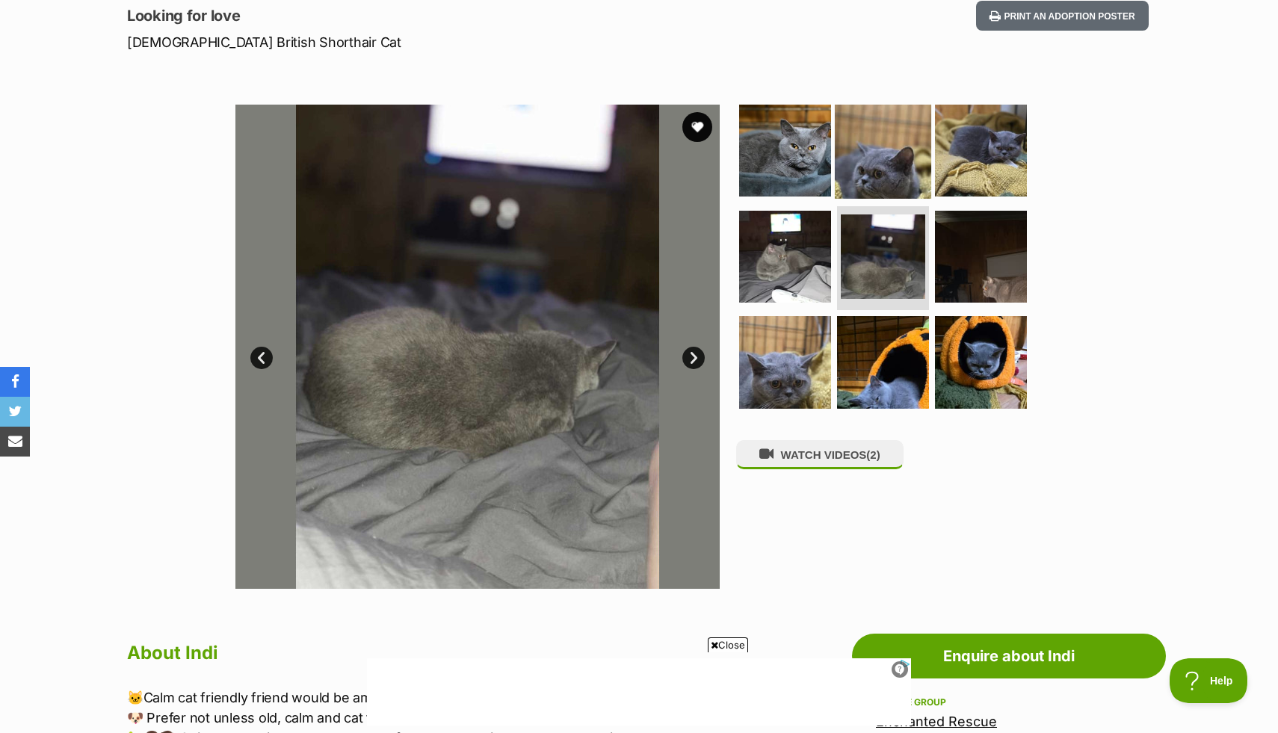
click at [887, 176] on img at bounding box center [883, 150] width 96 height 96
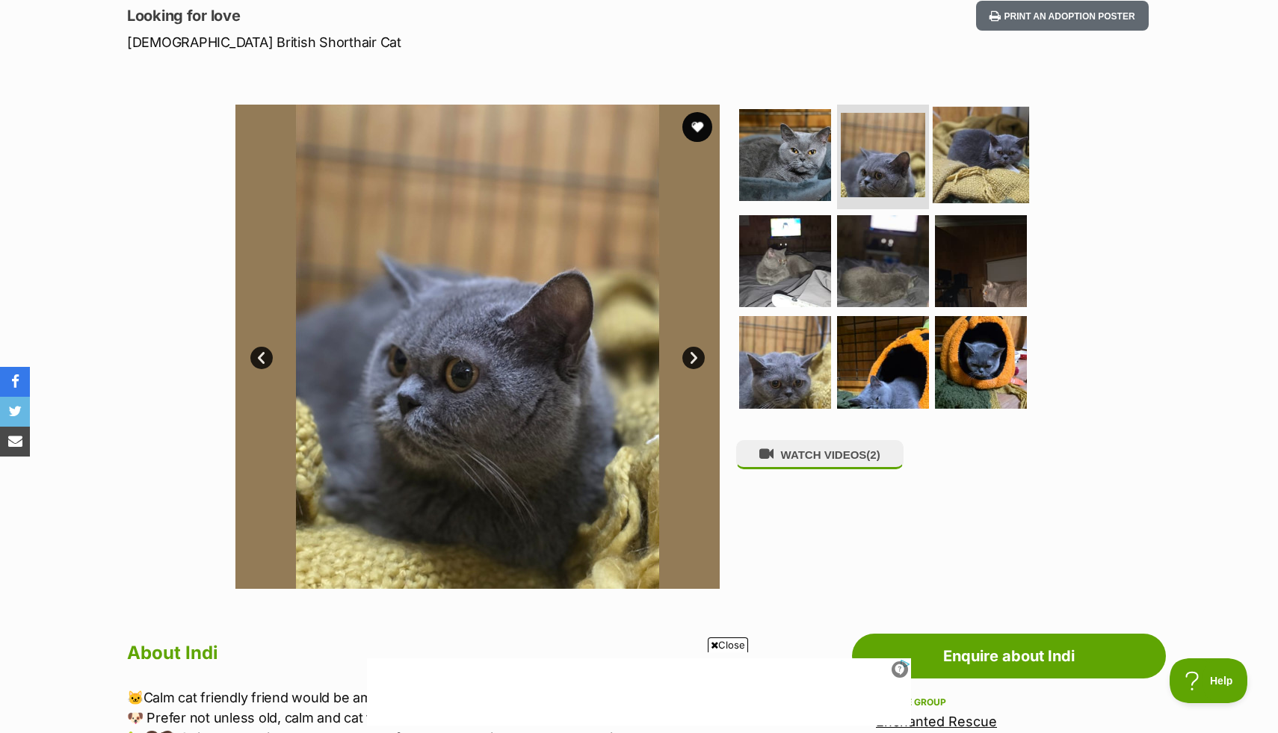
click at [983, 167] on img at bounding box center [980, 155] width 96 height 96
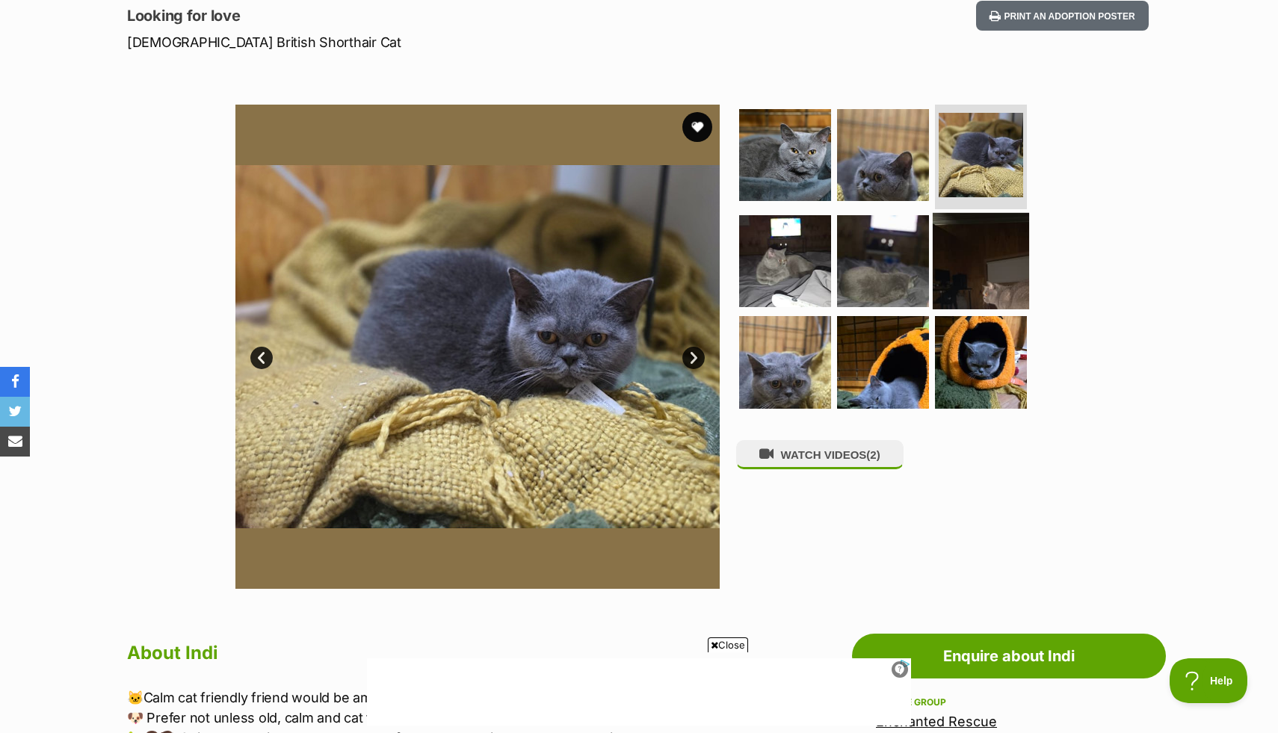
click at [980, 243] on img at bounding box center [980, 260] width 96 height 96
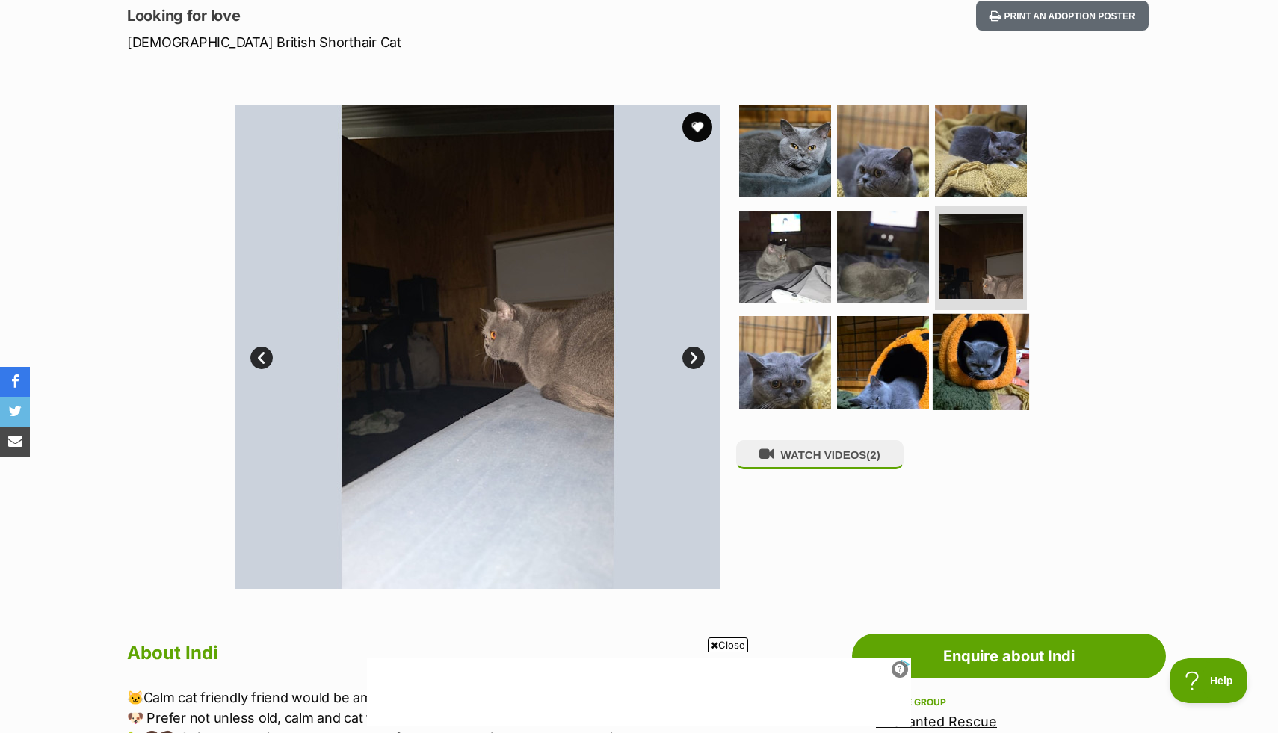
click at [956, 352] on img at bounding box center [980, 362] width 96 height 96
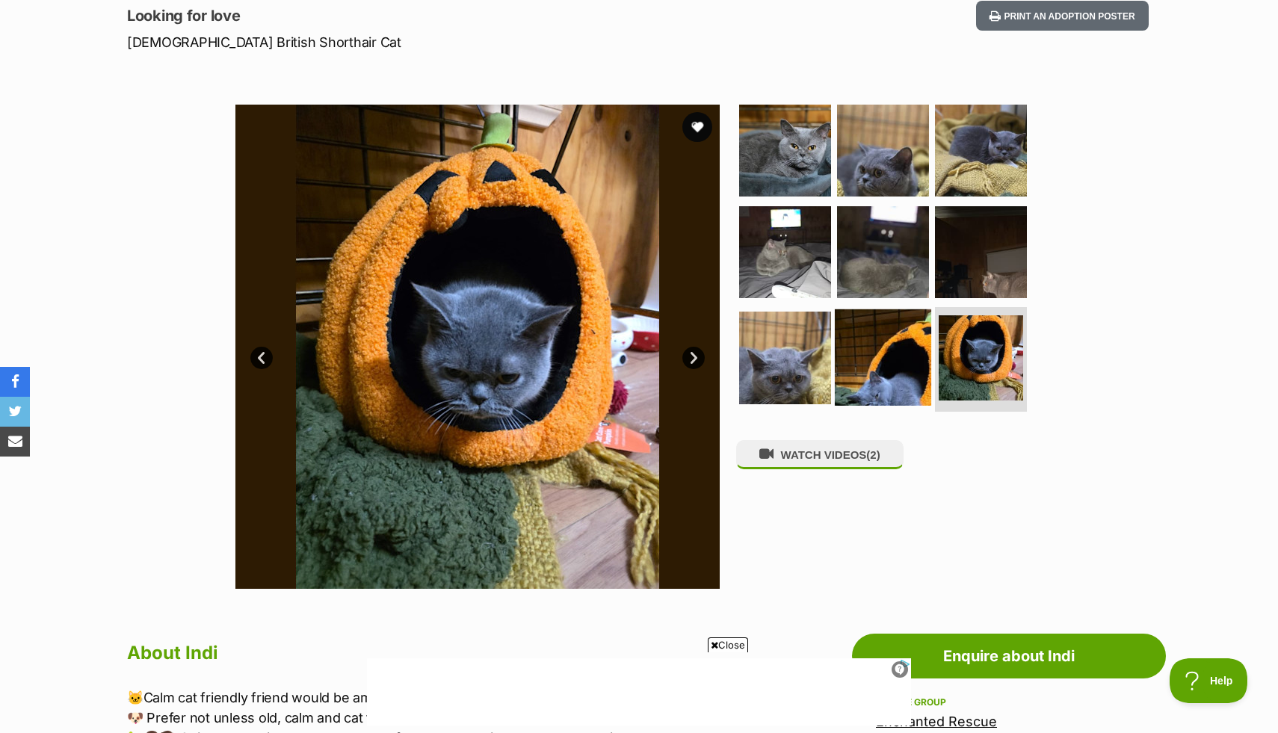
click at [922, 365] on img at bounding box center [883, 357] width 96 height 96
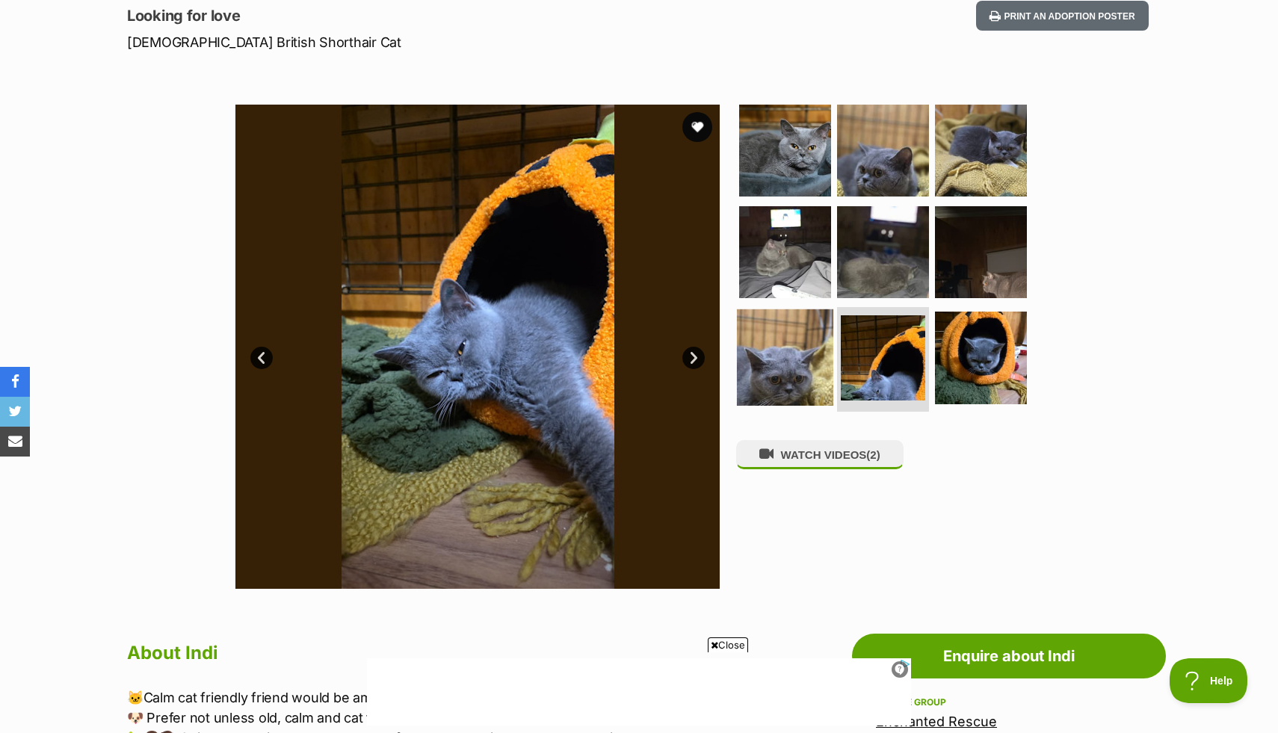
click at [808, 362] on img at bounding box center [785, 357] width 96 height 96
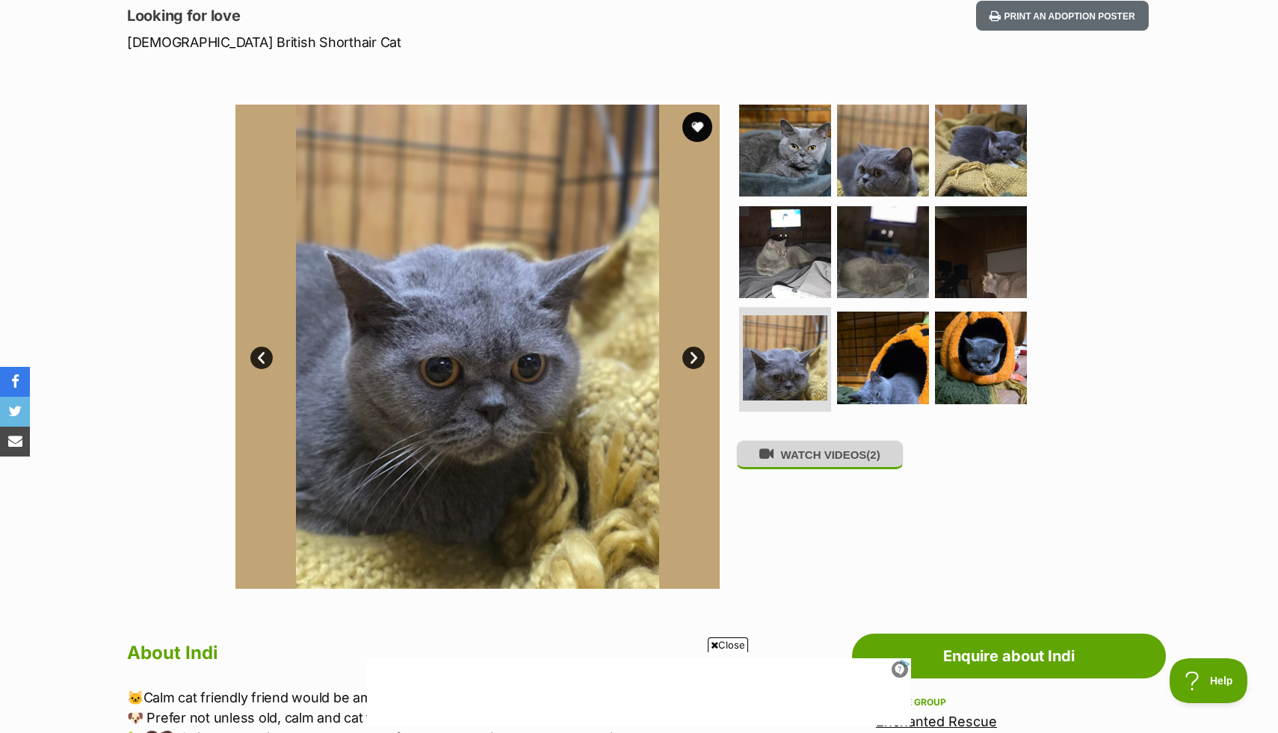
click at [816, 468] on button "WATCH VIDEOS (2)" at bounding box center [819, 454] width 167 height 29
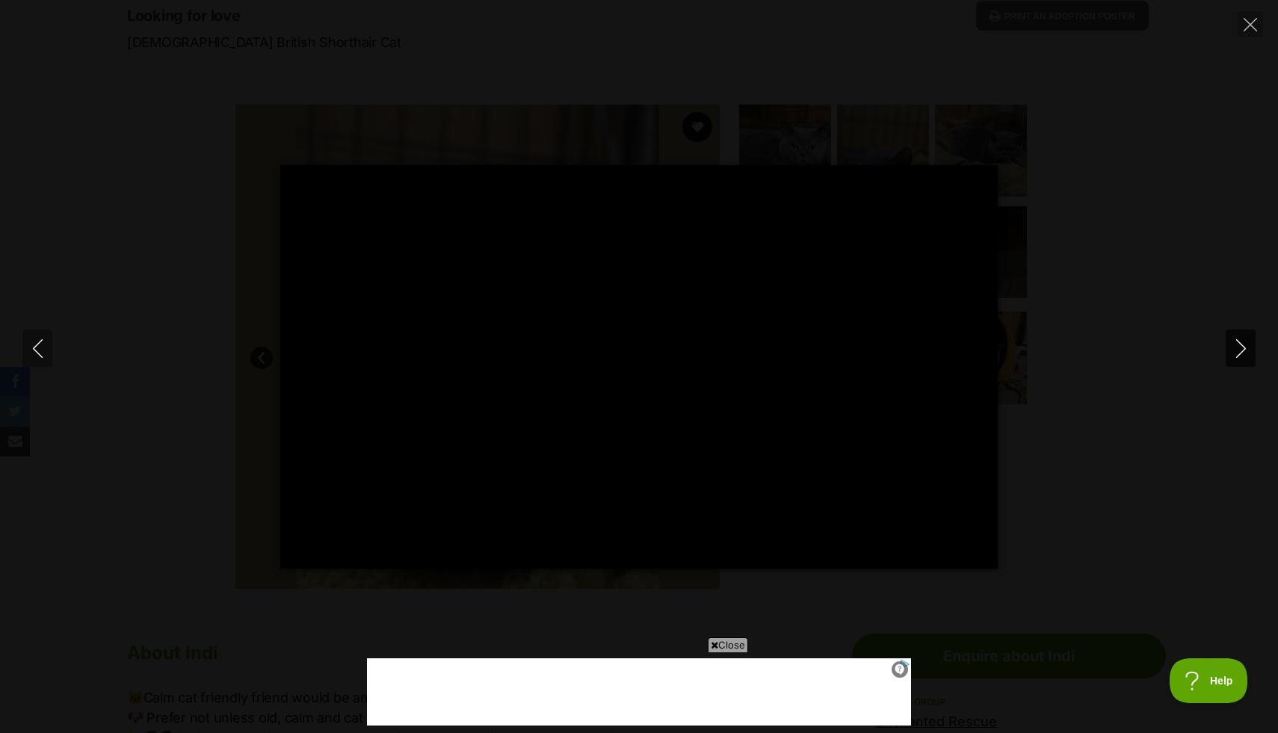
click at [1242, 347] on icon "Next" at bounding box center [1240, 348] width 19 height 19
type input "29.83"
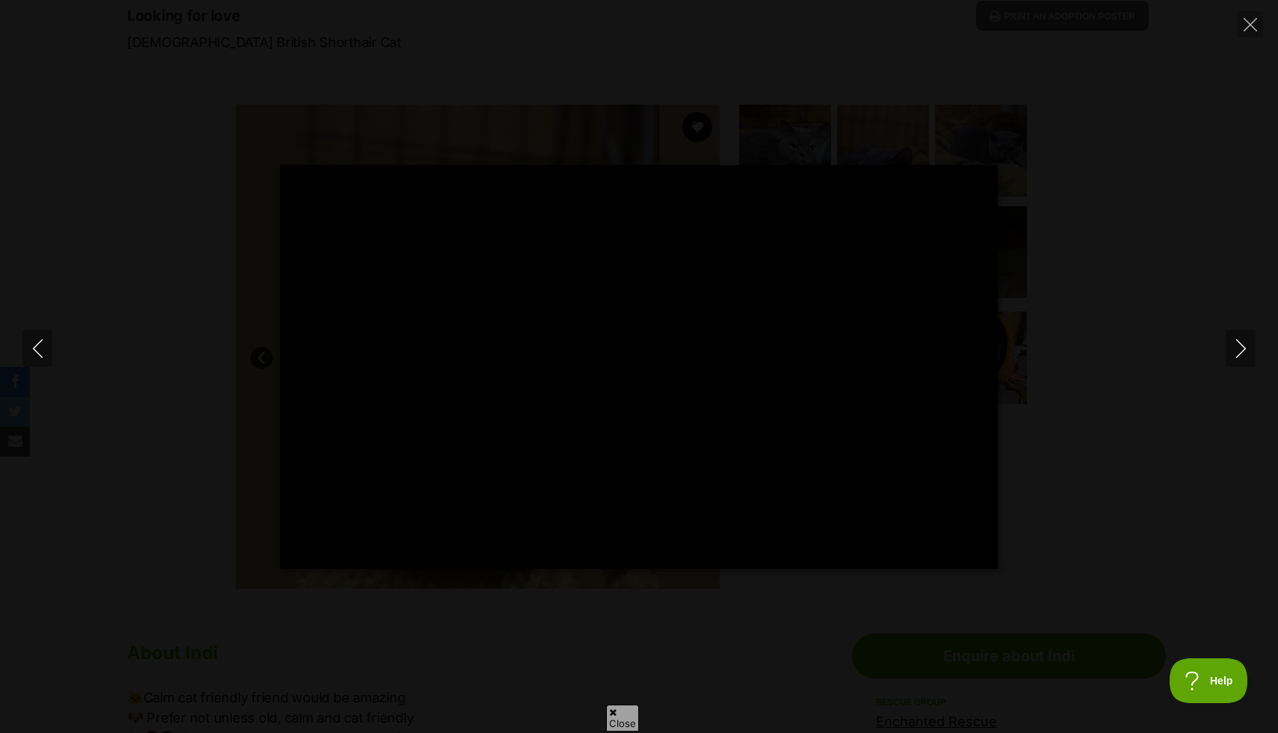
type input "14.99"
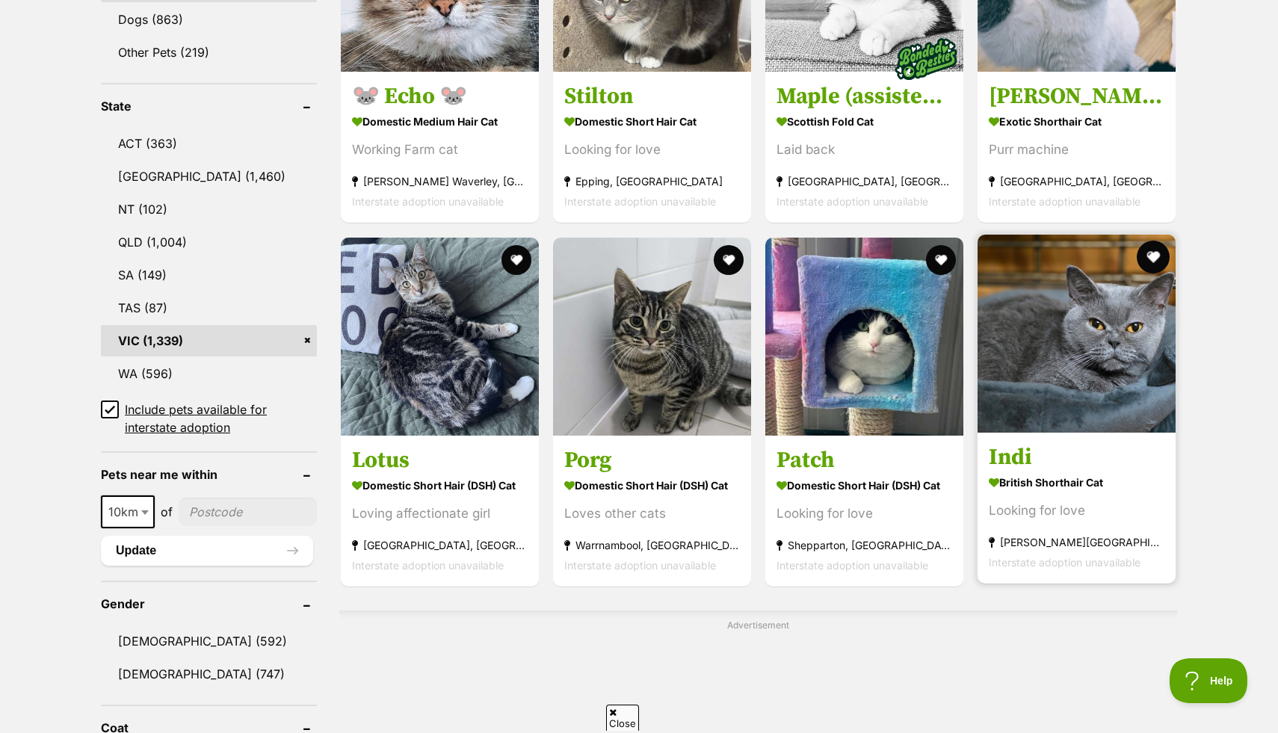
click at [1154, 258] on button "favourite" at bounding box center [1152, 257] width 33 height 33
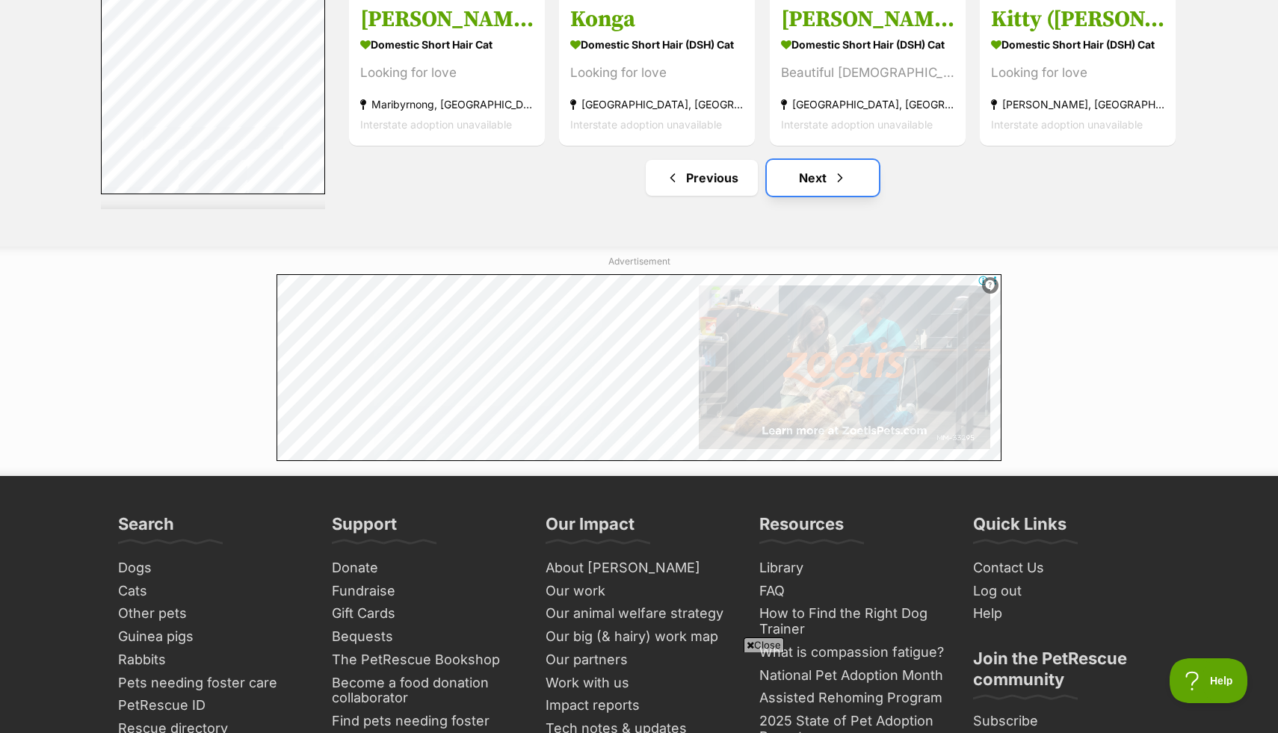
click at [828, 196] on link "Next" at bounding box center [823, 178] width 112 height 36
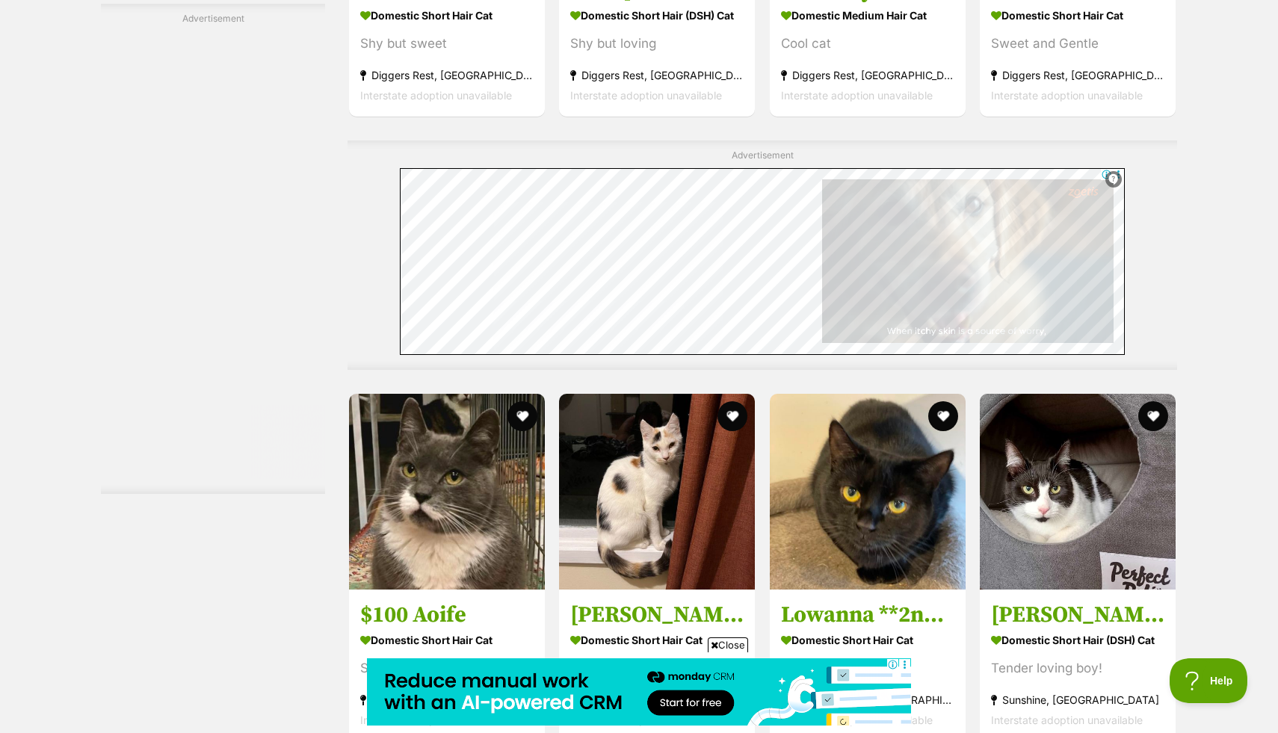
scroll to position [7420, 0]
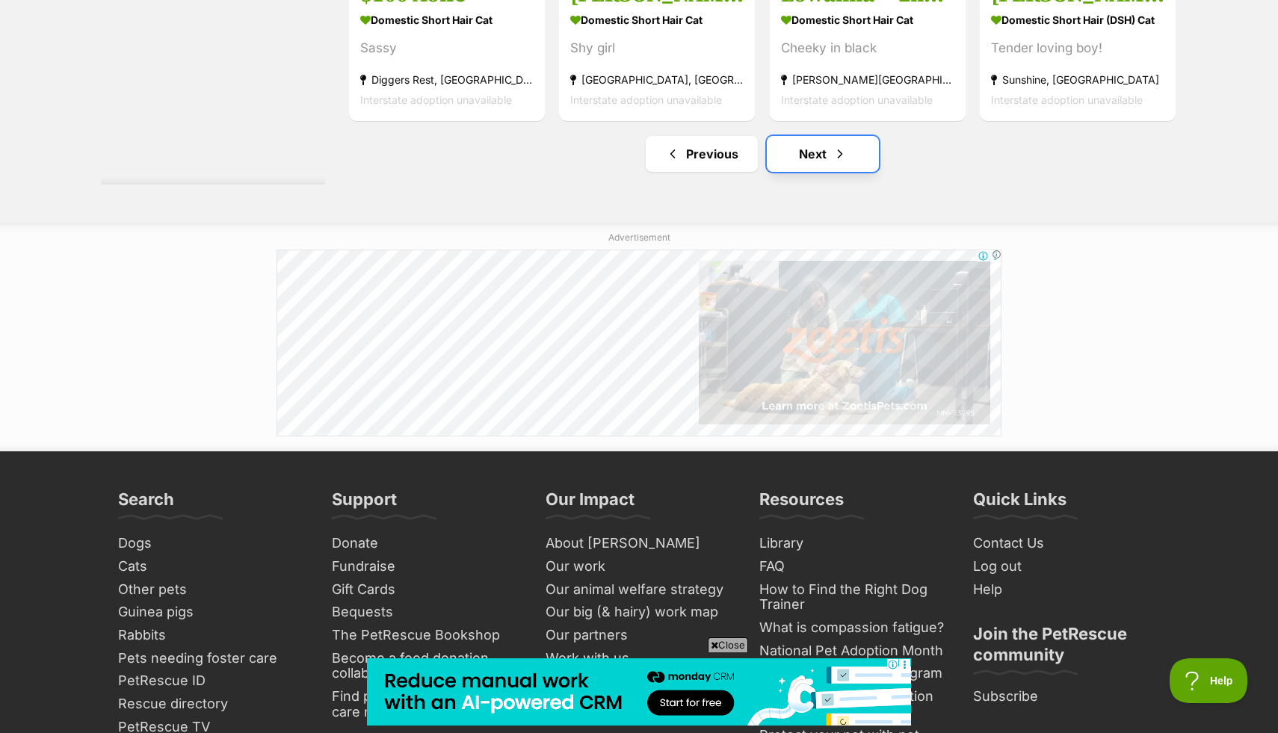
click at [826, 158] on link "Next" at bounding box center [823, 154] width 112 height 36
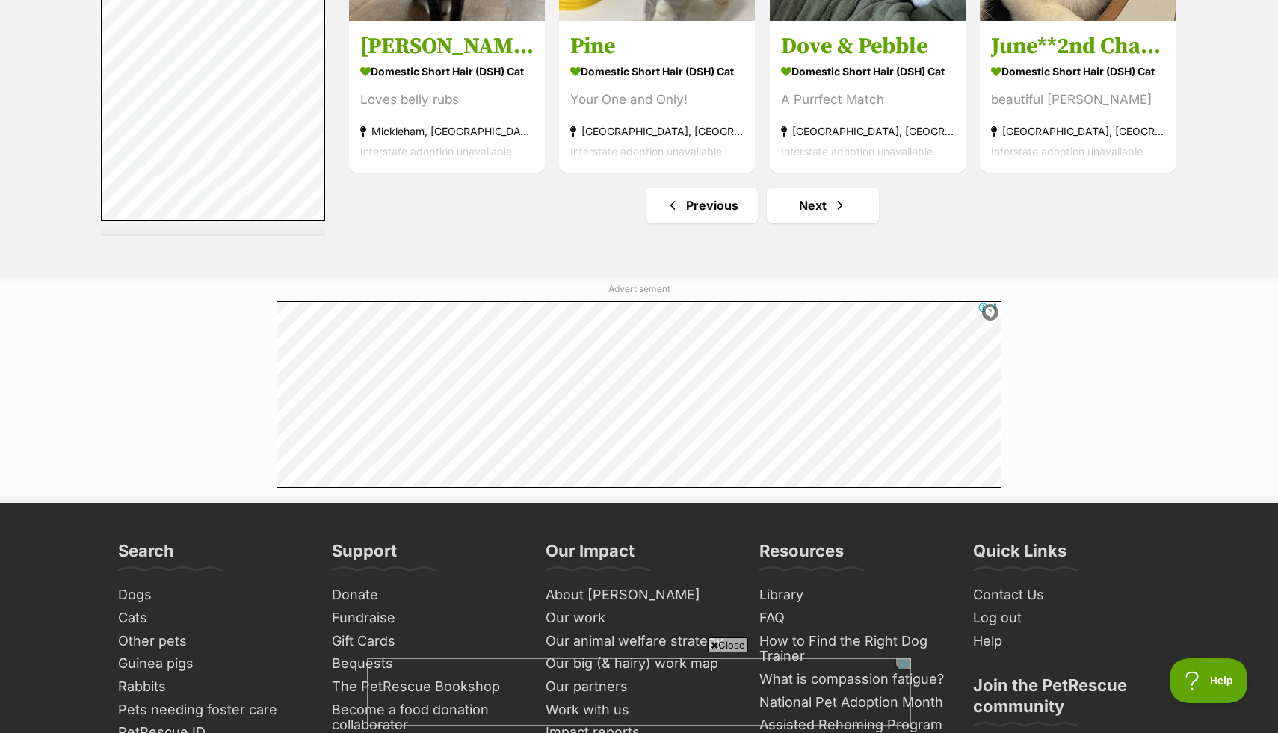
scroll to position [7891, 0]
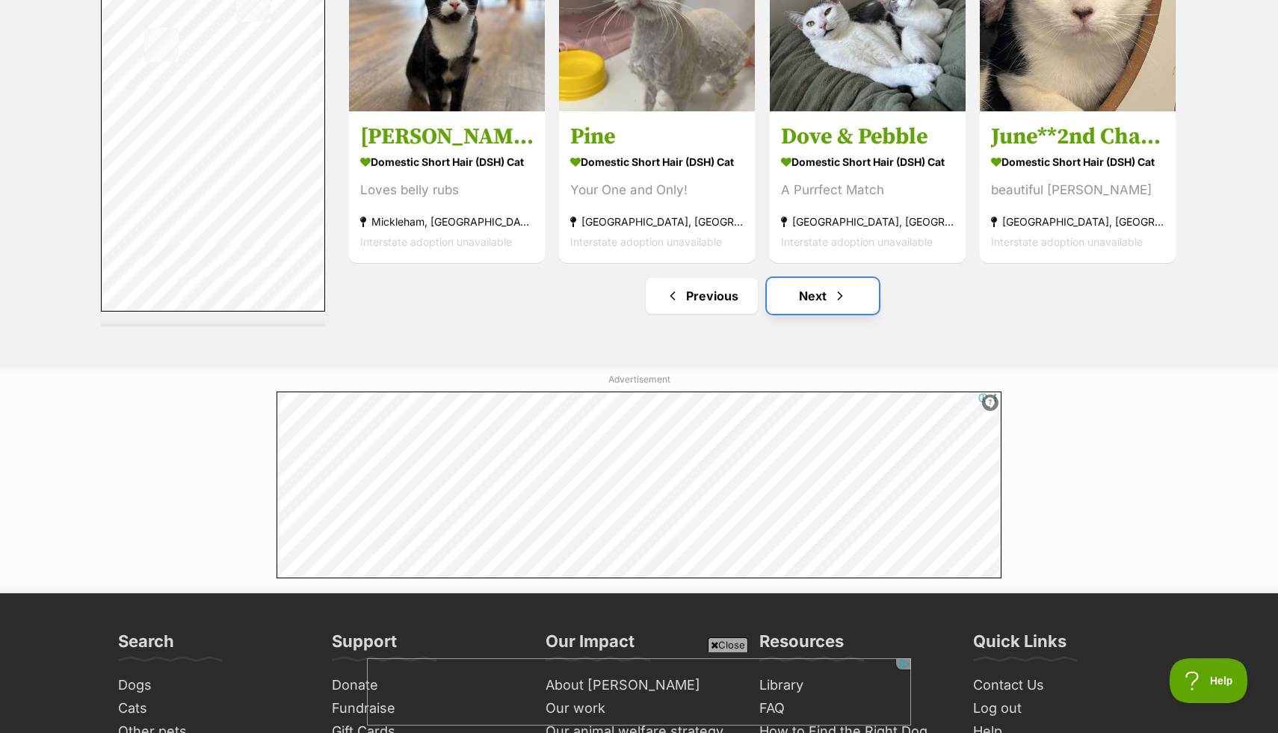
click at [808, 306] on link "Next" at bounding box center [823, 296] width 112 height 36
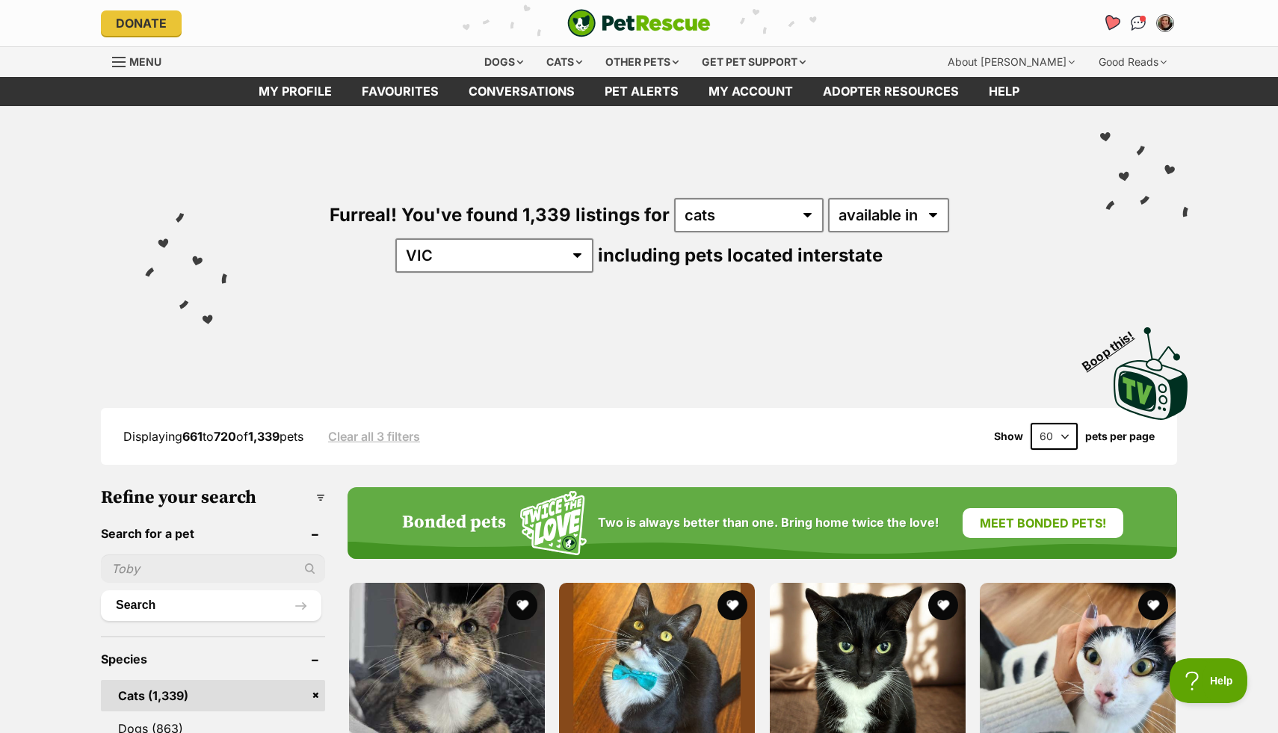
click at [1108, 23] on icon "Favourites" at bounding box center [1111, 22] width 18 height 17
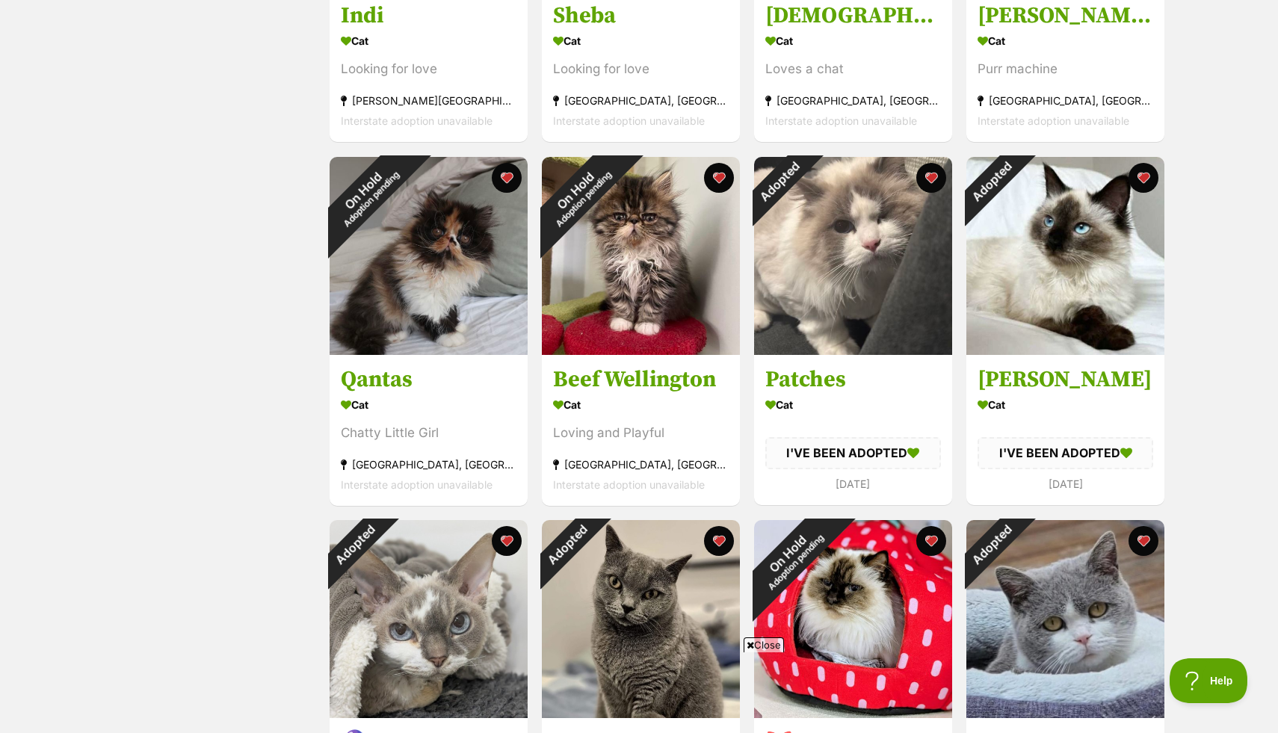
scroll to position [522, 0]
